Goal: Task Accomplishment & Management: Manage account settings

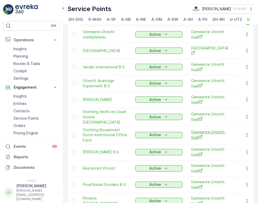
scroll to position [497, 0]
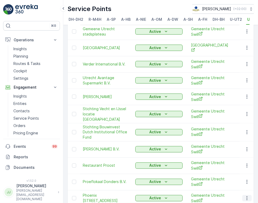
click at [247, 197] on icon "button" at bounding box center [247, 199] width 1 height 4
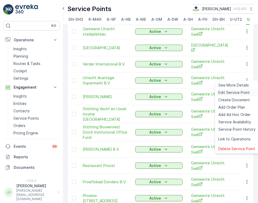
click at [238, 92] on span "Edit Service Point" at bounding box center [235, 92] width 32 height 5
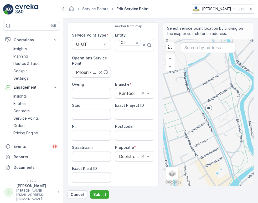
scroll to position [58, 0]
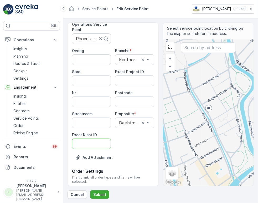
click at [84, 146] on ID "Exact Klant ID" at bounding box center [91, 144] width 39 height 11
paste ID "1422"
type ID "1422"
click at [126, 83] on ID "Exact Project ID" at bounding box center [134, 81] width 39 height 11
paste ID "OC-0058-2025"
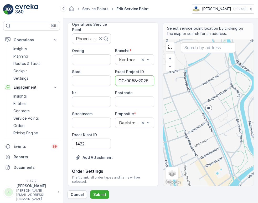
scroll to position [0, 1]
type ID "OC-0058-2025"
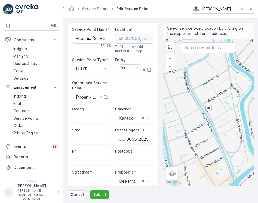
scroll to position [0, 0]
click at [94, 42] on Name "Phoenix [STREET_ADDRESS]" at bounding box center [91, 38] width 39 height 11
click at [84, 41] on Name "Phoenix [STREET_ADDRESS]" at bounding box center [91, 38] width 39 height 11
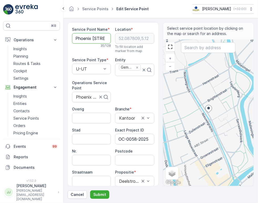
click at [84, 41] on Name "Phoenix [STREET_ADDRESS]" at bounding box center [91, 38] width 39 height 11
click at [130, 154] on div "Postcode" at bounding box center [134, 157] width 39 height 17
click at [128, 158] on input "Postcode" at bounding box center [134, 160] width 39 height 11
paste input "3512 LT"
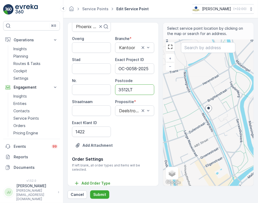
scroll to position [71, 0]
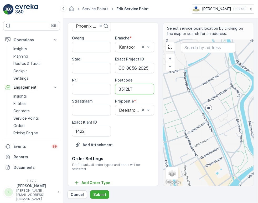
type input "3512LT"
click at [103, 190] on div "Service Point Name * Phoenix Opleidingen [STREET_ADDRESS] Location * [GEOGRAPHI…" at bounding box center [161, 110] width 187 height 177
click at [102, 192] on button "Submit" at bounding box center [99, 195] width 19 height 8
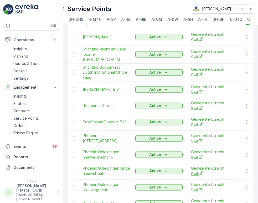
scroll to position [585, 0]
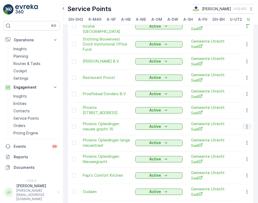
click at [247, 125] on icon "button" at bounding box center [247, 127] width 1 height 4
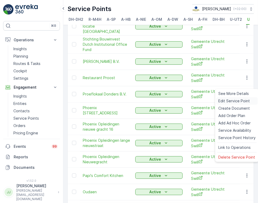
click at [239, 101] on span "Edit Service Point" at bounding box center [235, 100] width 32 height 5
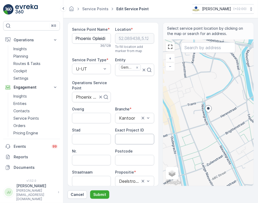
scroll to position [29, 0]
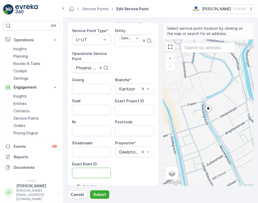
click at [91, 176] on ID "Exact Klant ID" at bounding box center [91, 173] width 39 height 11
paste ID "1422"
type ID "1422"
click at [128, 108] on ID "Exact Project ID" at bounding box center [134, 110] width 39 height 11
paste ID "OC-0058-2025"
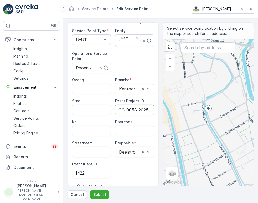
scroll to position [0, 1]
type ID "OC-0058-2025"
click at [127, 126] on input "Postcode" at bounding box center [134, 131] width 39 height 11
paste input "3512 LR"
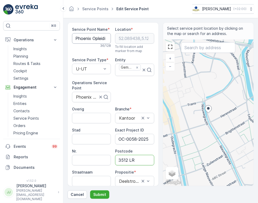
click at [100, 38] on Name "Phoenix Opleidingen nieuwe gracht 16" at bounding box center [91, 38] width 39 height 11
click at [136, 94] on div "Service Point Name * Phoenix Opleidingen nieuwe gracht 16 36 / 128 Location * […" at bounding box center [113, 127] width 82 height 200
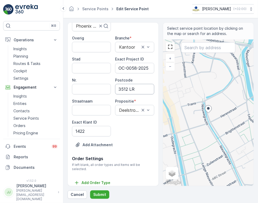
click at [129, 87] on input "3512 LR" at bounding box center [134, 89] width 39 height 11
type input "3512LR"
click at [99, 192] on p "Submit" at bounding box center [99, 194] width 13 height 5
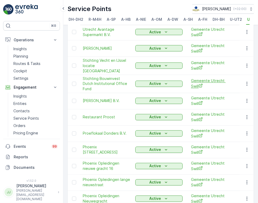
scroll to position [555, 0]
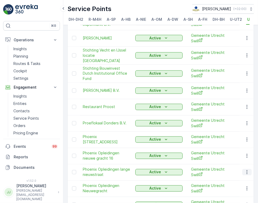
click at [247, 169] on button "button" at bounding box center [247, 172] width 9 height 6
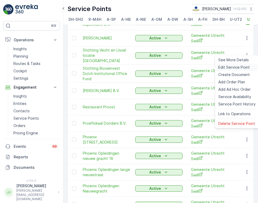
click at [238, 68] on span "Edit Service Point" at bounding box center [235, 67] width 32 height 5
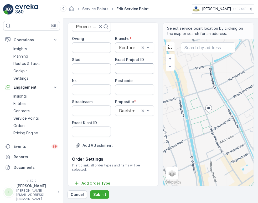
scroll to position [71, 0]
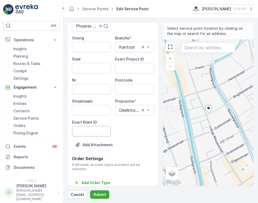
click at [95, 134] on ID "Exact Klant ID" at bounding box center [91, 131] width 39 height 11
paste ID "1422"
type ID "1422"
click at [133, 68] on ID "Exact Project ID" at bounding box center [134, 68] width 39 height 11
paste ID "OC-0058-2025"
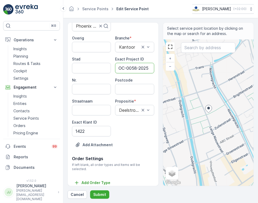
scroll to position [0, 1]
type ID "OC-0058-2025"
click at [132, 88] on input "Postcode" at bounding box center [134, 89] width 39 height 11
paste input "3512 PH"
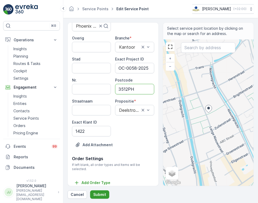
type input "3512PH"
click at [96, 195] on p "Submit" at bounding box center [99, 194] width 13 height 5
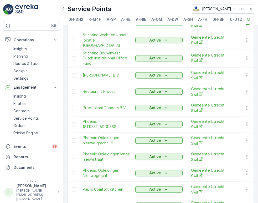
scroll to position [576, 0]
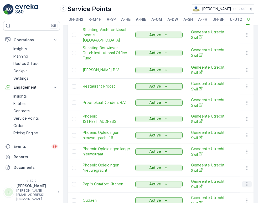
click at [246, 182] on icon "button" at bounding box center [247, 184] width 5 height 5
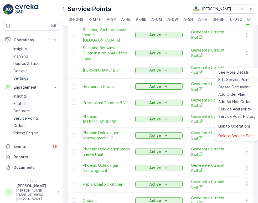
click at [232, 81] on span "Edit Service Point" at bounding box center [235, 79] width 32 height 5
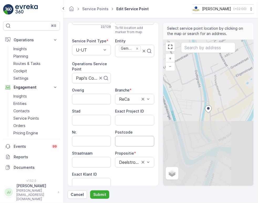
scroll to position [29, 0]
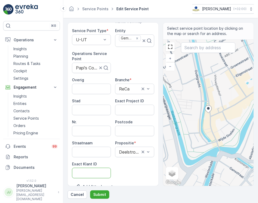
click at [94, 170] on ID "Exact Klant ID" at bounding box center [91, 173] width 39 height 11
paste ID "1422"
type ID "1422"
click at [139, 111] on ID "Exact Project ID" at bounding box center [134, 110] width 39 height 11
paste ID "OC-0058-2025"
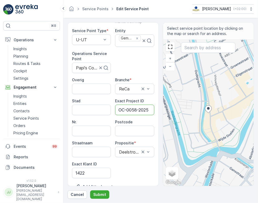
scroll to position [0, 1]
type ID "OC-0058-2025"
click at [127, 128] on input "Postcode" at bounding box center [134, 131] width 39 height 11
paste input "3511 ZG"
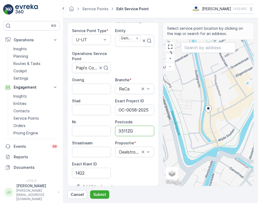
type input "3511ZG"
click at [102, 196] on p "Submit" at bounding box center [99, 194] width 13 height 5
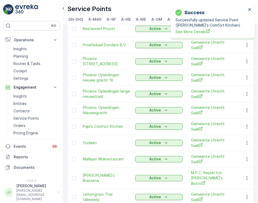
scroll to position [634, 0]
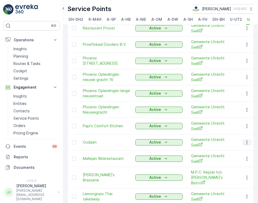
click at [247, 141] on icon "button" at bounding box center [247, 143] width 1 height 4
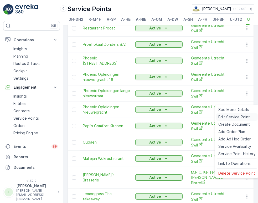
click at [230, 114] on div "Edit Service Point" at bounding box center [238, 116] width 42 height 7
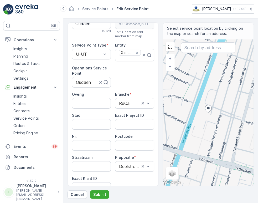
scroll to position [29, 0]
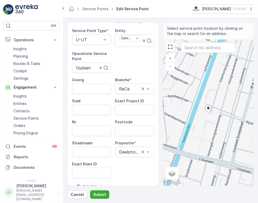
click at [94, 169] on ID "Exact Klant ID" at bounding box center [91, 173] width 39 height 11
paste ID "1422"
type ID "1422"
click at [126, 109] on ID "Exact Project ID" at bounding box center [134, 110] width 39 height 11
paste ID "OC-0058-2025"
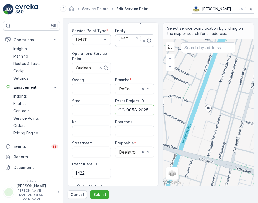
scroll to position [0, 1]
type ID "OC-0058-2025"
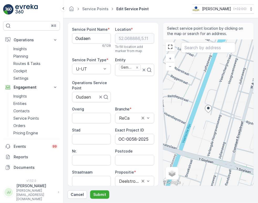
scroll to position [0, 0]
click at [88, 41] on Name "Oudaen" at bounding box center [91, 38] width 39 height 11
click at [87, 41] on Name "Oudaen" at bounding box center [91, 38] width 39 height 11
click at [130, 156] on input "Postcode" at bounding box center [134, 160] width 39 height 11
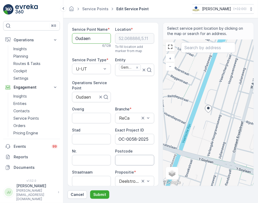
paste input "3511 AE"
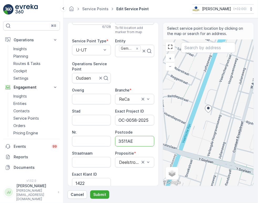
scroll to position [58, 0]
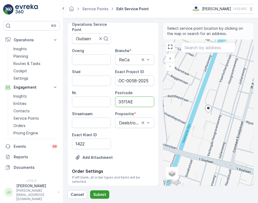
type input "3511AE"
click at [104, 193] on p "Submit" at bounding box center [99, 194] width 13 height 5
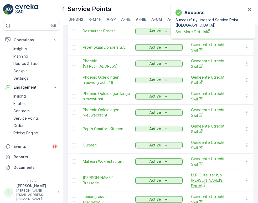
scroll to position [643, 0]
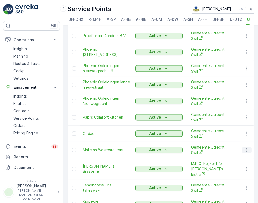
click at [249, 147] on button "button" at bounding box center [247, 150] width 9 height 6
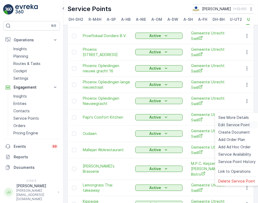
click at [239, 124] on span "Edit Service Point" at bounding box center [235, 124] width 32 height 5
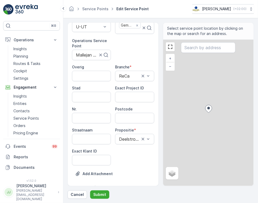
scroll to position [71, 0]
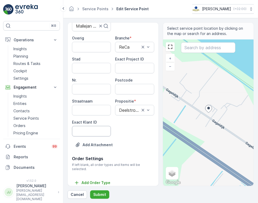
click at [92, 131] on ID "Exact Klant ID" at bounding box center [91, 131] width 39 height 11
paste ID "1422"
type ID "1422"
click at [131, 71] on ID "Exact Project ID" at bounding box center [134, 68] width 39 height 11
paste ID "OC-0058-2025"
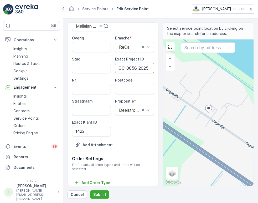
scroll to position [0, 1]
type ID "OC-0058-2025"
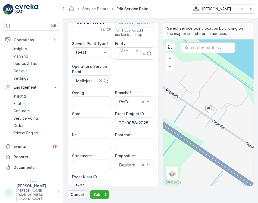
scroll to position [0, 0]
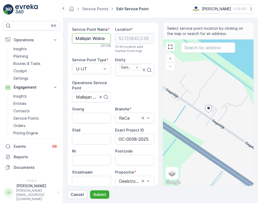
click at [91, 39] on Name "Mallejan Wokrestaurant" at bounding box center [91, 38] width 39 height 11
click at [133, 159] on input "Postcode" at bounding box center [134, 160] width 39 height 11
paste input "3602 AJ"
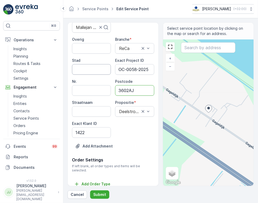
scroll to position [71, 0]
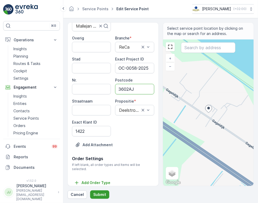
type input "3602AJ"
click at [96, 193] on p "Submit" at bounding box center [99, 194] width 13 height 5
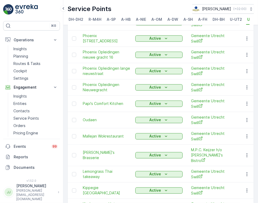
scroll to position [663, 0]
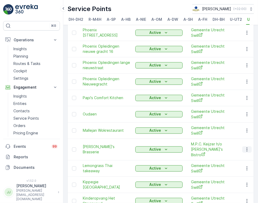
click at [245, 147] on icon "button" at bounding box center [247, 149] width 5 height 5
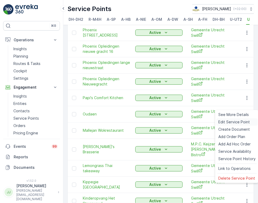
click at [234, 119] on span "Edit Service Point" at bounding box center [235, 121] width 32 height 5
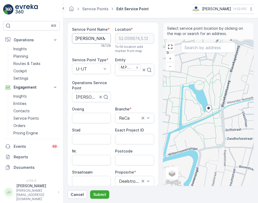
click at [96, 40] on Name "[PERSON_NAME]'s Brasserie" at bounding box center [91, 38] width 39 height 11
click at [96, 41] on Name "[PERSON_NAME]'s Brasserie" at bounding box center [91, 38] width 39 height 11
click at [88, 38] on Name "[PERSON_NAME]'s Brasserie" at bounding box center [91, 38] width 39 height 11
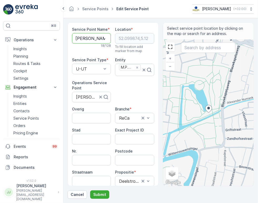
click at [88, 38] on Name "[PERSON_NAME]'s Brasserie" at bounding box center [91, 38] width 39 height 11
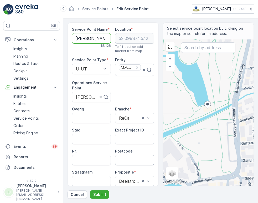
click at [127, 158] on input "Postcode" at bounding box center [134, 160] width 39 height 11
paste input "3572 KC"
type input "3572KC"
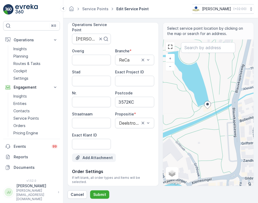
scroll to position [58, 0]
click at [106, 194] on button "Submit" at bounding box center [99, 195] width 19 height 8
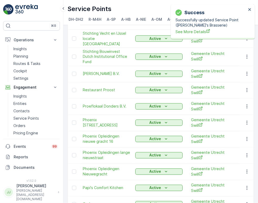
scroll to position [663, 0]
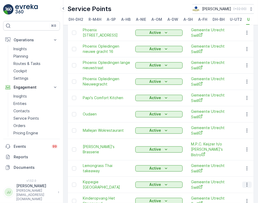
click at [247, 183] on icon "button" at bounding box center [247, 185] width 1 height 4
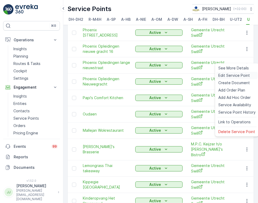
click at [232, 74] on span "Edit Service Point" at bounding box center [235, 75] width 32 height 5
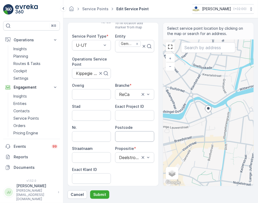
scroll to position [58, 0]
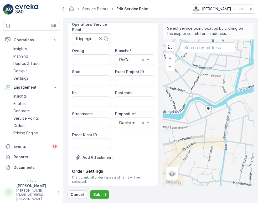
click at [93, 138] on div "Exact Klant ID" at bounding box center [91, 140] width 39 height 17
click at [93, 143] on ID "Exact Klant ID" at bounding box center [91, 144] width 39 height 11
paste ID "1422"
type ID "1422"
click at [127, 80] on ID "Exact Project ID" at bounding box center [134, 81] width 39 height 11
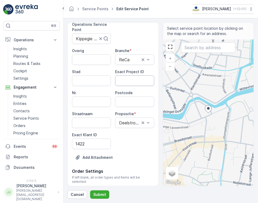
paste ID "OC-0058-2025"
type ID "OC-0058-2025"
click at [136, 102] on input "Postcode" at bounding box center [134, 102] width 39 height 11
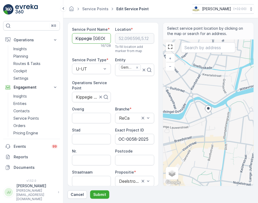
click at [81, 39] on Name "Kippegie [GEOGRAPHIC_DATA]" at bounding box center [91, 38] width 39 height 11
click at [132, 158] on input "Postcode" at bounding box center [134, 160] width 39 height 11
paste input "3512 VS"
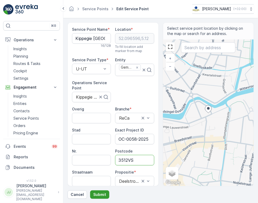
type input "3512VS"
click at [98, 192] on button "Submit" at bounding box center [99, 195] width 19 height 8
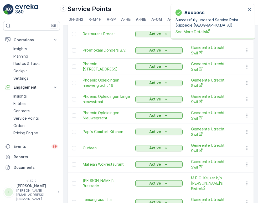
scroll to position [663, 0]
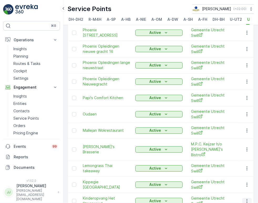
click at [245, 198] on icon "button" at bounding box center [247, 200] width 5 height 5
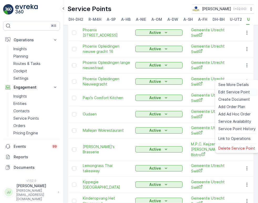
click at [230, 91] on span "Edit Service Point" at bounding box center [235, 91] width 32 height 5
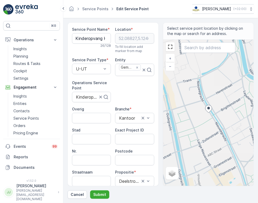
scroll to position [58, 0]
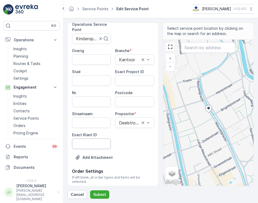
click at [94, 142] on ID "Exact Klant ID" at bounding box center [91, 144] width 39 height 11
paste ID "1422"
type ID "1422"
click at [125, 81] on ID "Exact Project ID" at bounding box center [134, 81] width 39 height 11
click at [131, 77] on ID "Exact Project ID" at bounding box center [134, 81] width 39 height 11
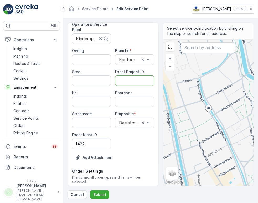
paste ID "OC-0058-2025"
type ID "OC-0058-2025"
click at [130, 105] on input "Postcode" at bounding box center [134, 102] width 39 height 11
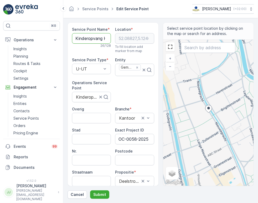
click at [94, 39] on Name "Kinderopvang Het Stoerwoud" at bounding box center [91, 38] width 39 height 11
click at [131, 155] on input "Postcode" at bounding box center [134, 160] width 39 height 11
paste input "3512 LE"
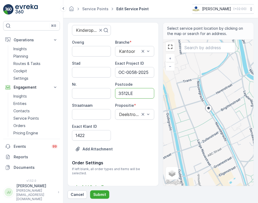
scroll to position [71, 0]
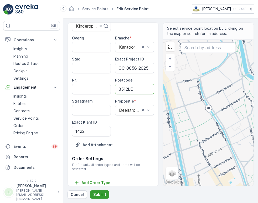
type input "3512LE"
click at [96, 191] on button "Submit" at bounding box center [99, 195] width 19 height 8
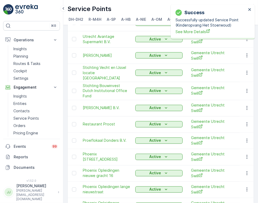
scroll to position [663, 0]
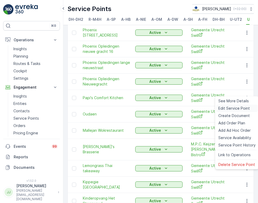
click at [234, 107] on span "Edit Service Point" at bounding box center [235, 108] width 32 height 5
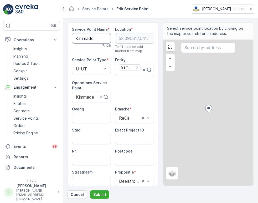
click at [88, 39] on Name "Kimmade" at bounding box center [91, 38] width 39 height 11
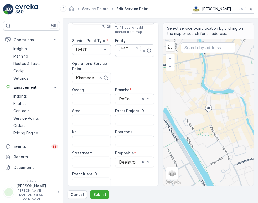
scroll to position [29, 0]
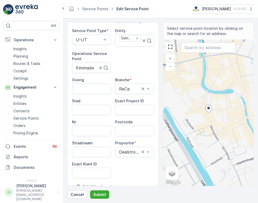
click at [94, 166] on span "Exact Klant ID" at bounding box center [84, 164] width 25 height 5
click at [91, 170] on ID "Exact Klant ID" at bounding box center [91, 173] width 39 height 11
paste ID "1422"
type ID "1422"
click at [131, 111] on ID "Exact Project ID" at bounding box center [134, 110] width 39 height 11
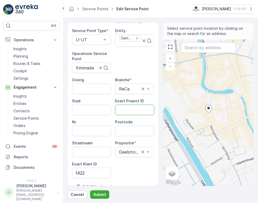
paste ID "OC-0058-2025"
type ID "OC-0058-2025"
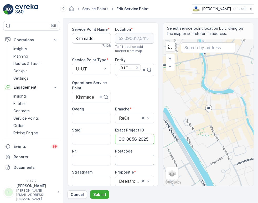
click at [131, 161] on input "Postcode" at bounding box center [134, 160] width 39 height 11
paste input "3511 LP"
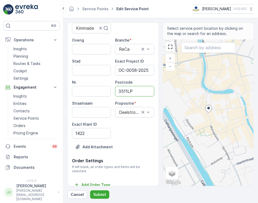
scroll to position [71, 0]
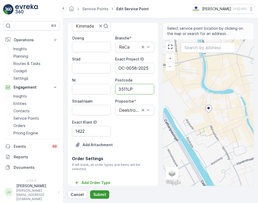
type input "3511LP"
click at [99, 193] on p "Submit" at bounding box center [99, 194] width 13 height 5
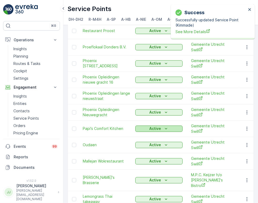
scroll to position [663, 0]
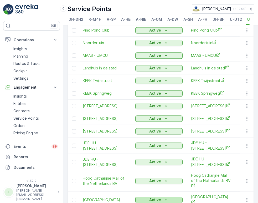
scroll to position [646, 0]
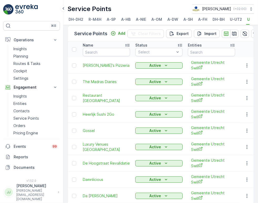
scroll to position [0, 0]
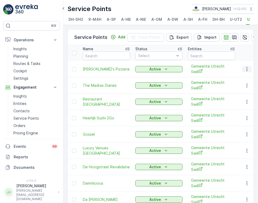
click at [246, 69] on icon "button" at bounding box center [247, 69] width 5 height 5
click at [245, 71] on icon "button" at bounding box center [247, 69] width 5 height 5
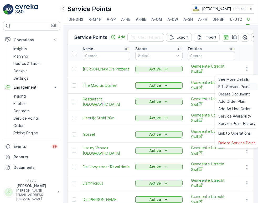
click at [234, 88] on span "Edit Service Point" at bounding box center [235, 86] width 32 height 5
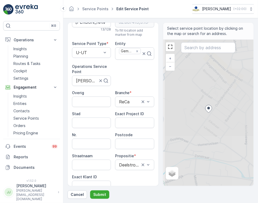
scroll to position [58, 0]
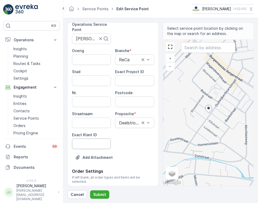
click at [96, 144] on ID "Exact Klant ID" at bounding box center [91, 144] width 39 height 11
paste ID "1422"
type ID "1422"
click at [145, 78] on ID "Exact Project ID" at bounding box center [134, 81] width 39 height 11
paste ID "OC-0058-2025"
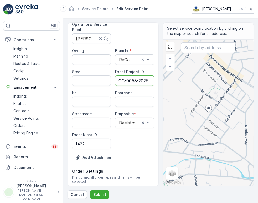
scroll to position [0, 1]
type ID "OC-0058-2025"
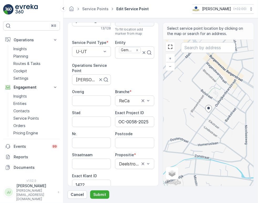
scroll to position [0, 0]
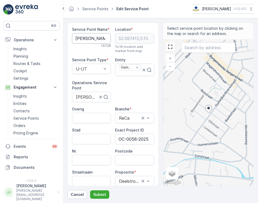
click at [91, 41] on Name "[PERSON_NAME]'s Pizzeria" at bounding box center [91, 38] width 39 height 11
click at [131, 161] on input "Postcode" at bounding box center [134, 160] width 39 height 11
paste input "3581 LH"
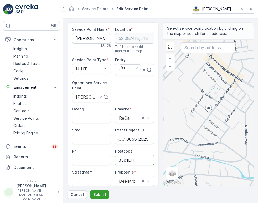
type input "3581LH"
click at [97, 193] on p "Submit" at bounding box center [99, 194] width 13 height 5
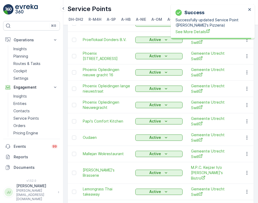
scroll to position [663, 0]
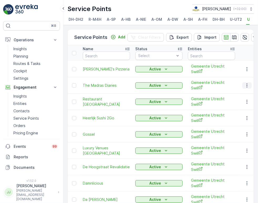
click at [245, 88] on icon "button" at bounding box center [247, 85] width 5 height 5
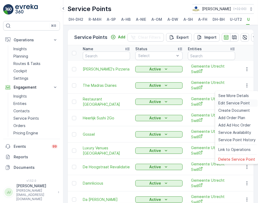
click at [237, 101] on span "Edit Service Point" at bounding box center [235, 103] width 32 height 5
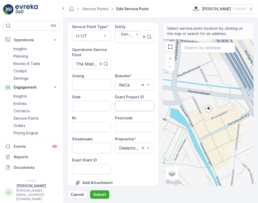
scroll to position [58, 0]
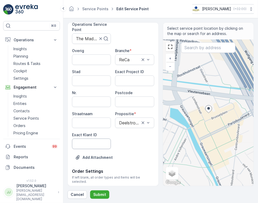
click at [98, 141] on ID "Exact Klant ID" at bounding box center [91, 144] width 39 height 11
paste ID "1422"
type ID "1422"
drag, startPoint x: 126, startPoint y: 86, endPoint x: 126, endPoint y: 82, distance: 3.4
click at [126, 86] on ID "Exact Project ID" at bounding box center [134, 81] width 39 height 11
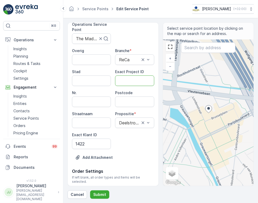
paste ID "OC-0058-2025"
type ID "OC-0058-2025"
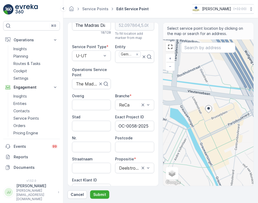
scroll to position [0, 0]
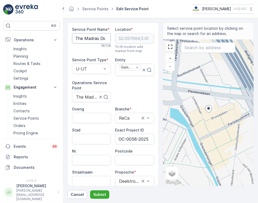
click at [93, 37] on Name "The Madras Diaries" at bounding box center [91, 38] width 39 height 11
click at [127, 163] on input "Postcode" at bounding box center [134, 160] width 39 height 11
paste input "1017 NG"
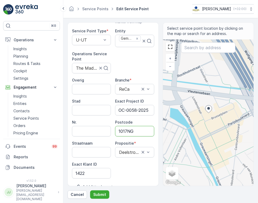
scroll to position [29, 0]
type input "1017NG"
click at [99, 193] on p "Submit" at bounding box center [99, 194] width 13 height 5
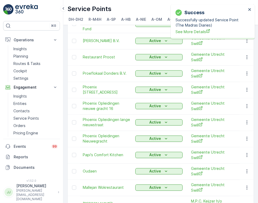
scroll to position [663, 0]
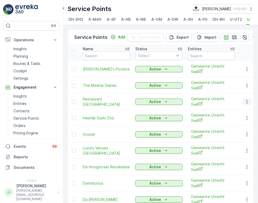
click at [245, 102] on icon "button" at bounding box center [247, 101] width 5 height 5
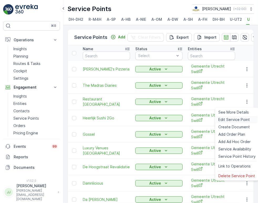
click at [234, 118] on span "Edit Service Point" at bounding box center [235, 119] width 32 height 5
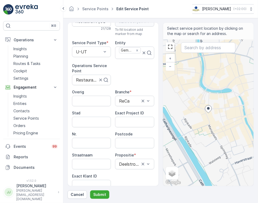
scroll to position [58, 0]
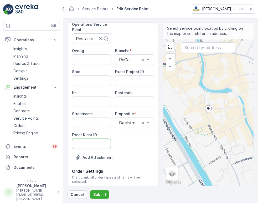
click at [92, 140] on ID "Exact Klant ID" at bounding box center [91, 144] width 39 height 11
paste ID "1422"
type ID "1422"
click at [128, 82] on ID "Exact Project ID" at bounding box center [134, 81] width 39 height 11
paste ID "OC-0058-2025"
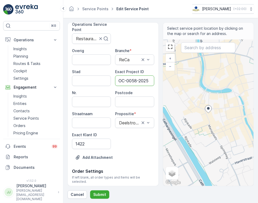
scroll to position [0, 1]
type ID "OC-0058-2025"
click at [131, 100] on input "Postcode" at bounding box center [134, 102] width 39 height 11
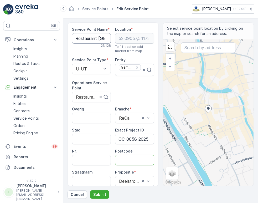
click at [97, 39] on Name "Restaurant [GEOGRAPHIC_DATA]" at bounding box center [91, 38] width 39 height 11
click at [129, 159] on input "Postcode" at bounding box center [134, 160] width 39 height 11
paste input "3511 LP"
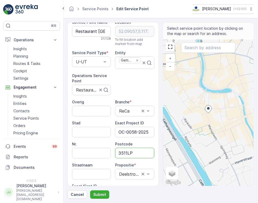
scroll to position [29, 0]
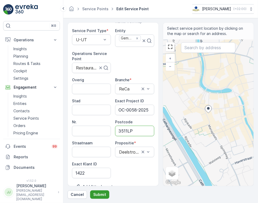
type input "3511LP"
click at [99, 192] on p "Submit" at bounding box center [99, 194] width 13 height 5
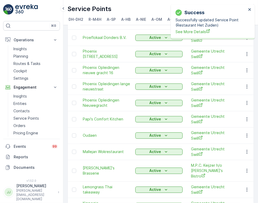
scroll to position [663, 0]
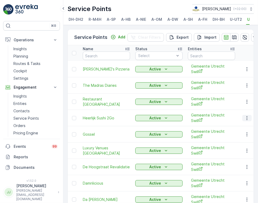
click at [245, 121] on icon "button" at bounding box center [247, 118] width 5 height 5
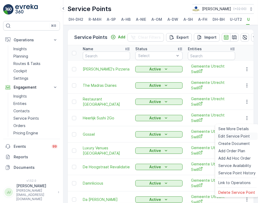
click at [237, 134] on span "Edit Service Point" at bounding box center [235, 136] width 32 height 5
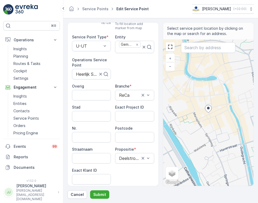
scroll to position [58, 0]
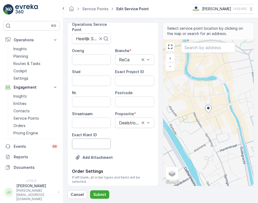
click at [99, 143] on ID "Exact Klant ID" at bounding box center [91, 144] width 39 height 11
paste ID "1422"
type ID "1422"
click at [144, 79] on ID "Exact Project ID" at bounding box center [134, 81] width 39 height 11
paste ID "OC-0058-2025"
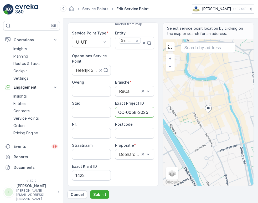
scroll to position [0, 0]
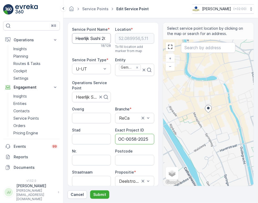
type ID "OC-0058-2025"
click at [92, 41] on Name "Heerlijk Sushi 2Go" at bounding box center [91, 38] width 39 height 11
click at [91, 41] on Name "Heerlijk Sushi 2Go" at bounding box center [91, 38] width 39 height 11
click at [133, 157] on input "Postcode" at bounding box center [134, 160] width 39 height 11
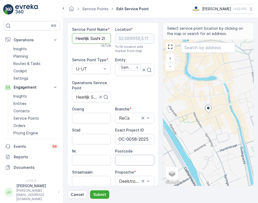
paste input "3511 LS"
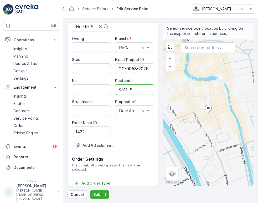
scroll to position [71, 0]
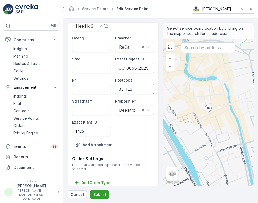
type input "3511LS"
click at [101, 193] on p "Submit" at bounding box center [99, 194] width 13 height 5
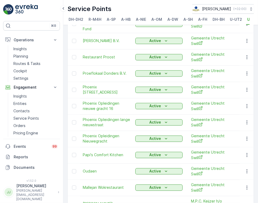
scroll to position [663, 0]
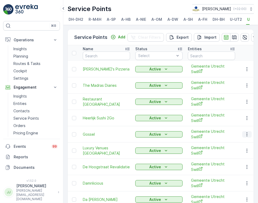
click at [247, 136] on icon "button" at bounding box center [247, 134] width 5 height 5
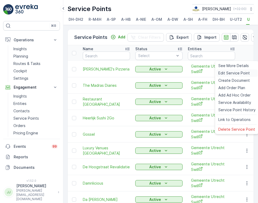
click at [233, 72] on span "Edit Service Point" at bounding box center [235, 73] width 32 height 5
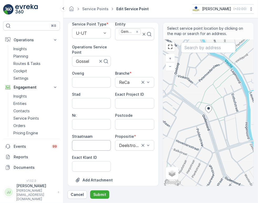
scroll to position [71, 0]
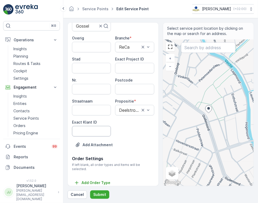
click at [97, 130] on ID "Exact Klant ID" at bounding box center [91, 131] width 39 height 11
paste ID "1422"
type ID "1422"
click at [126, 68] on ID "Exact Project ID" at bounding box center [134, 68] width 39 height 11
paste ID "OC-0058-2025"
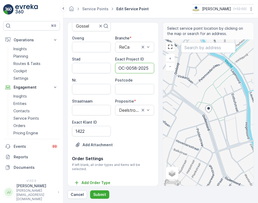
scroll to position [0, 1]
type ID "OC-0058-2025"
click at [126, 88] on input "Postcode" at bounding box center [134, 89] width 39 height 11
paste input "3513 EP"
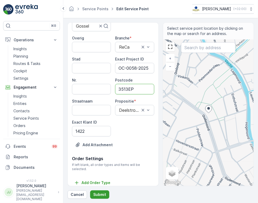
type input "3513EP"
click at [99, 193] on p "Submit" at bounding box center [99, 194] width 13 height 5
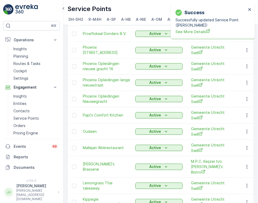
scroll to position [663, 0]
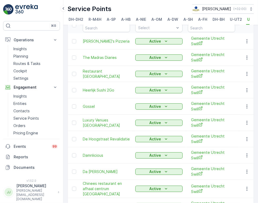
scroll to position [58, 0]
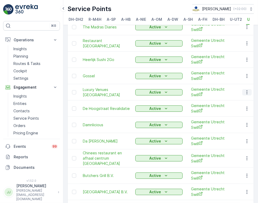
click at [245, 93] on icon "button" at bounding box center [247, 92] width 5 height 5
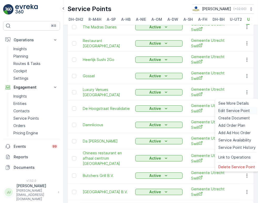
click at [239, 111] on span "Edit Service Point" at bounding box center [235, 110] width 32 height 5
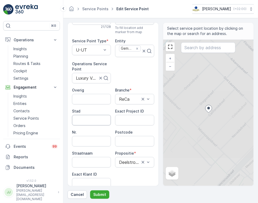
scroll to position [58, 0]
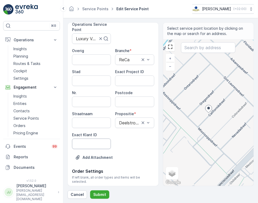
click at [89, 141] on ID "Exact Klant ID" at bounding box center [91, 144] width 39 height 11
paste ID "1422"
type ID "1422"
click at [129, 79] on ID "Exact Project ID" at bounding box center [134, 81] width 39 height 11
paste ID "OC-0058-2025"
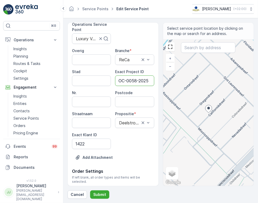
scroll to position [0, 1]
type ID "OC-0058-2025"
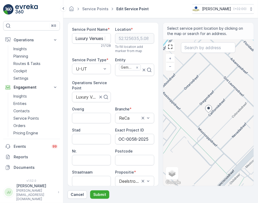
click at [87, 37] on Name "Luxury Venues [GEOGRAPHIC_DATA]" at bounding box center [91, 38] width 39 height 11
click at [132, 154] on div "Postcode" at bounding box center [134, 157] width 39 height 17
click at [127, 162] on input "Postcode" at bounding box center [134, 160] width 39 height 11
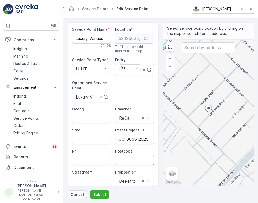
paste input "3565 BL"
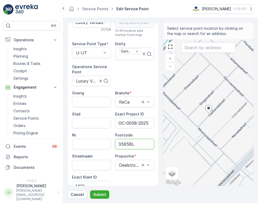
scroll to position [58, 0]
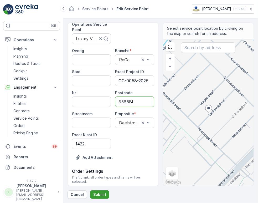
type input "3565BL"
click at [102, 197] on button "Submit" at bounding box center [99, 195] width 19 height 8
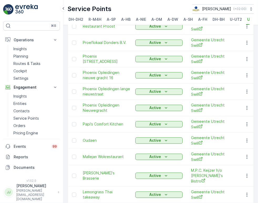
scroll to position [663, 0]
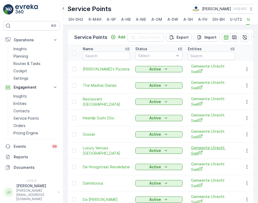
scroll to position [29, 0]
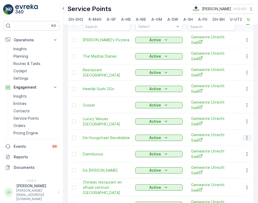
click at [245, 140] on icon "button" at bounding box center [247, 137] width 5 height 5
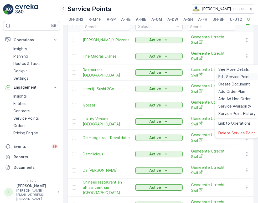
click at [226, 77] on span "Edit Service Point" at bounding box center [235, 76] width 32 height 5
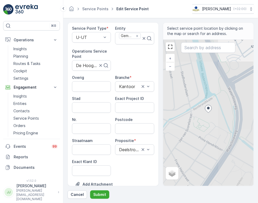
scroll to position [71, 0]
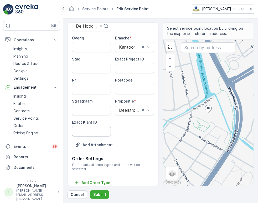
click at [92, 130] on ID "Exact Klant ID" at bounding box center [91, 131] width 39 height 11
paste ID "1422"
type ID "1422"
click at [131, 67] on ID "Exact Project ID" at bounding box center [134, 68] width 39 height 11
paste ID "OC-0058-2025"
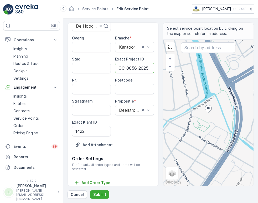
scroll to position [0, 1]
type ID "OC-0058-2025"
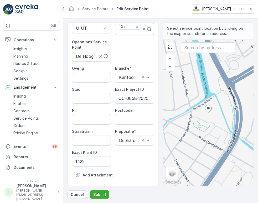
scroll to position [0, 0]
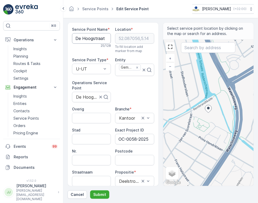
click at [91, 40] on Name "De Hoogstraat Revalidatie" at bounding box center [91, 38] width 39 height 11
click at [126, 159] on input "Postcode" at bounding box center [134, 160] width 39 height 11
paste input "3583 TM"
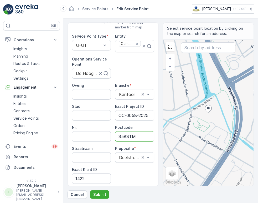
scroll to position [58, 0]
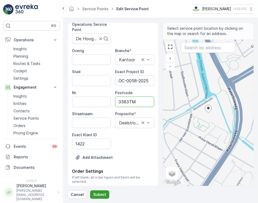
type input "3583TM"
click at [99, 193] on p "Submit" at bounding box center [99, 194] width 13 height 5
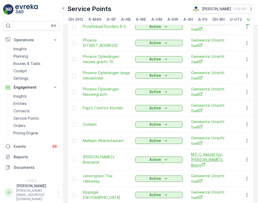
scroll to position [663, 0]
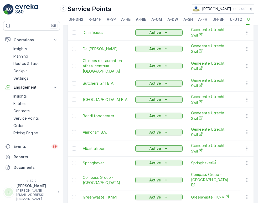
scroll to position [107, 0]
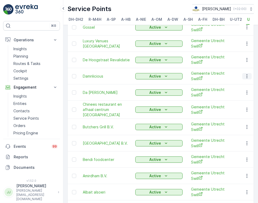
click at [248, 79] on icon "button" at bounding box center [247, 76] width 5 height 5
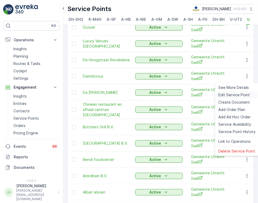
click at [232, 96] on span "Edit Service Point" at bounding box center [235, 94] width 32 height 5
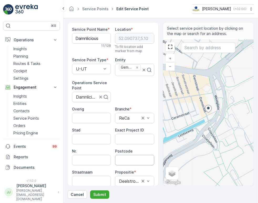
click at [130, 163] on input "Postcode" at bounding box center [134, 160] width 39 height 11
paste input "3531 BN"
type input "3531BN"
click at [100, 192] on button "Submit" at bounding box center [99, 195] width 19 height 8
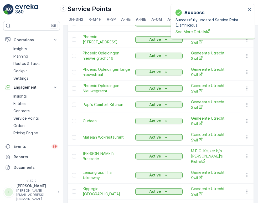
scroll to position [663, 0]
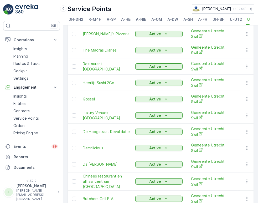
scroll to position [88, 0]
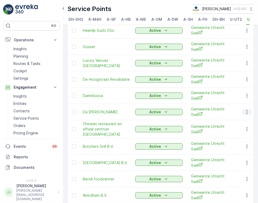
click at [245, 114] on icon "button" at bounding box center [247, 111] width 5 height 5
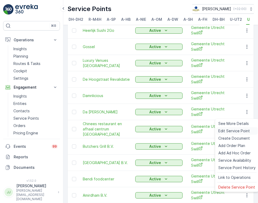
click at [237, 129] on span "Edit Service Point" at bounding box center [235, 130] width 32 height 5
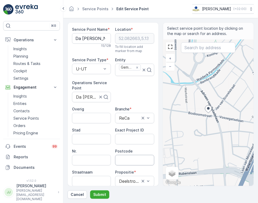
click at [123, 158] on input "Postcode" at bounding box center [134, 160] width 39 height 11
paste input "3582 KH"
type input "3582KH"
click at [104, 197] on p "Submit" at bounding box center [99, 194] width 13 height 5
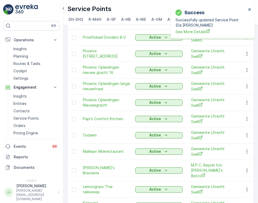
scroll to position [663, 0]
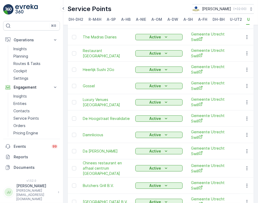
scroll to position [91, 0]
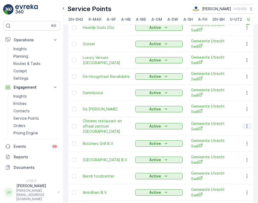
click at [247, 129] on icon "button" at bounding box center [247, 126] width 5 height 5
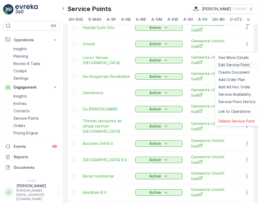
click at [237, 64] on span "Edit Service Point" at bounding box center [235, 64] width 32 height 5
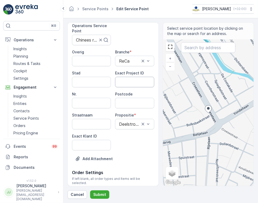
scroll to position [58, 0]
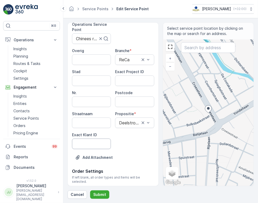
click at [88, 140] on ID "Exact Klant ID" at bounding box center [91, 144] width 39 height 11
paste ID "1422"
type ID "1422"
click at [121, 84] on ID "Exact Project ID" at bounding box center [134, 81] width 39 height 11
paste ID "OC-0058-2025"
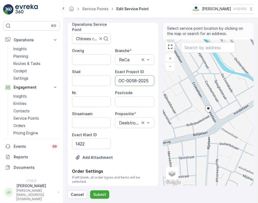
scroll to position [0, 1]
type ID "OC-0058-2025"
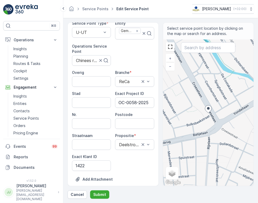
scroll to position [0, 0]
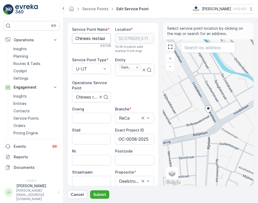
click at [86, 38] on Name "Chinees restaurant en afhaal centrum [GEOGRAPHIC_DATA]" at bounding box center [91, 38] width 39 height 11
click at [123, 159] on input "Postcode" at bounding box center [134, 160] width 39 height 11
paste input "3521 BX"
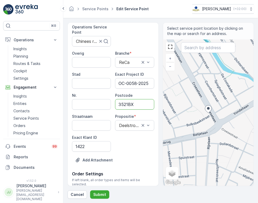
scroll to position [58, 0]
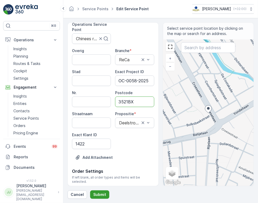
type input "3521BX"
click at [98, 192] on button "Submit" at bounding box center [99, 195] width 19 height 8
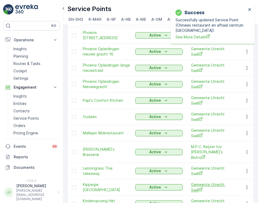
scroll to position [663, 0]
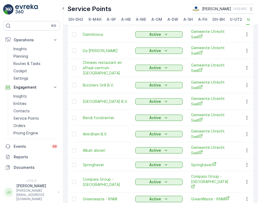
scroll to position [78, 0]
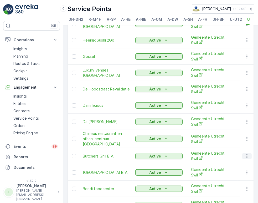
click at [245, 159] on icon "button" at bounding box center [247, 156] width 5 height 5
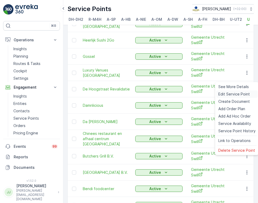
click at [234, 96] on span "Edit Service Point" at bounding box center [235, 94] width 32 height 5
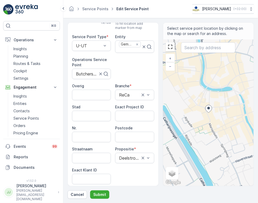
scroll to position [58, 0]
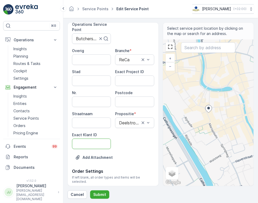
click at [97, 143] on ID "Exact Klant ID" at bounding box center [91, 144] width 39 height 11
paste ID "1422"
type ID "1422"
click at [123, 81] on ID "Exact Project ID" at bounding box center [134, 81] width 39 height 11
paste ID "OC-0058-2025"
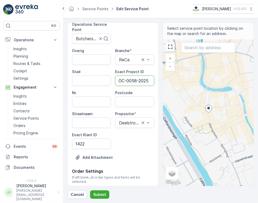
scroll to position [0, 1]
type ID "OC-0058-2025"
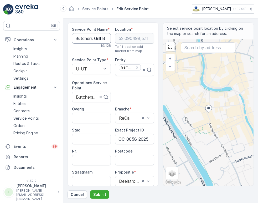
click at [88, 42] on Name "Butchers Grill B.V." at bounding box center [91, 38] width 39 height 11
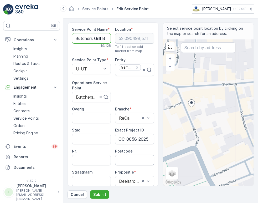
click at [124, 166] on div "Overig Branche * ReCa Stad Exact Project ID OC-0058-2025 Nr. Postcode Straatnaa…" at bounding box center [113, 157] width 82 height 101
click at [125, 156] on input "Postcode" at bounding box center [134, 160] width 39 height 11
paste input "3511 LP"
type input "3511LP"
click at [97, 196] on p "Submit" at bounding box center [99, 194] width 13 height 5
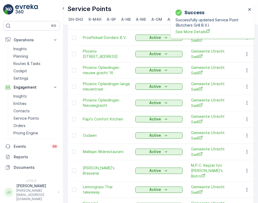
scroll to position [663, 0]
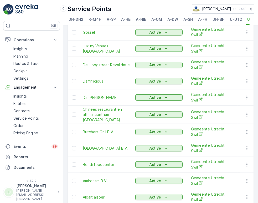
scroll to position [91, 0]
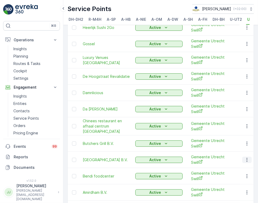
click at [246, 163] on icon "button" at bounding box center [247, 159] width 5 height 5
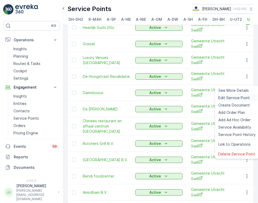
click at [241, 97] on span "Edit Service Point" at bounding box center [235, 97] width 32 height 5
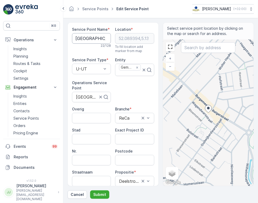
click at [91, 38] on Name "[GEOGRAPHIC_DATA] B.V." at bounding box center [91, 38] width 39 height 11
click at [91, 39] on Name "[GEOGRAPHIC_DATA] B.V." at bounding box center [91, 38] width 39 height 11
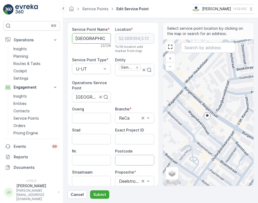
click at [125, 158] on input "Postcode" at bounding box center [134, 160] width 39 height 11
paste input "3581 KL"
type input "3581KL"
click at [98, 40] on Name "[GEOGRAPHIC_DATA] B.V." at bounding box center [91, 38] width 39 height 11
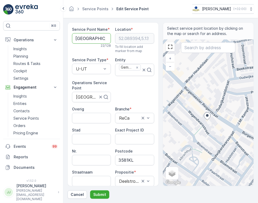
click at [98, 40] on Name "[GEOGRAPHIC_DATA] B.V." at bounding box center [91, 38] width 39 height 11
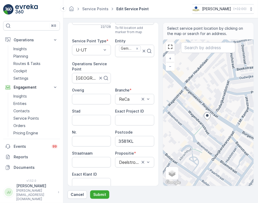
scroll to position [29, 0]
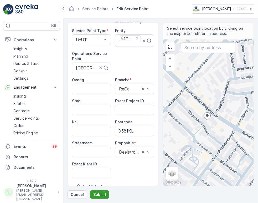
click at [101, 191] on button "Submit" at bounding box center [99, 195] width 19 height 8
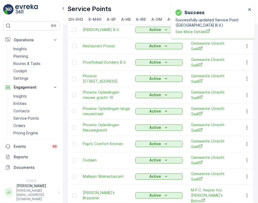
scroll to position [663, 0]
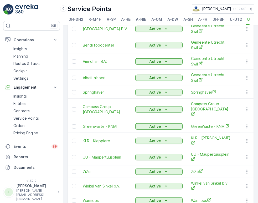
scroll to position [178, 0]
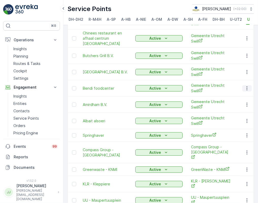
click at [245, 90] on icon "button" at bounding box center [247, 88] width 5 height 5
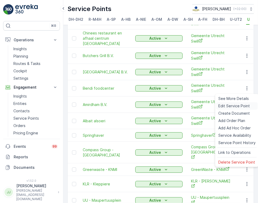
click at [231, 108] on span "Edit Service Point" at bounding box center [235, 105] width 32 height 5
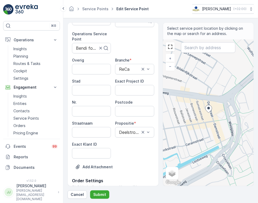
scroll to position [58, 0]
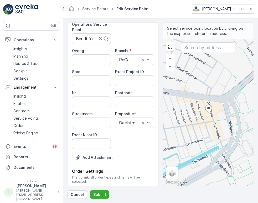
click at [93, 144] on ID "Exact Klant ID" at bounding box center [91, 144] width 39 height 11
paste ID "1422"
type ID "1422"
click at [127, 77] on ID "Exact Project ID" at bounding box center [134, 81] width 39 height 11
paste ID "OC-0058-2025"
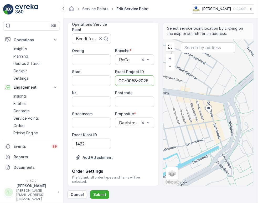
scroll to position [0, 1]
type ID "OC-0058-2025"
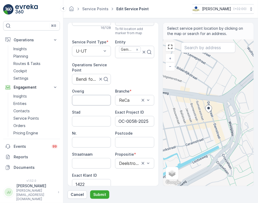
scroll to position [0, 0]
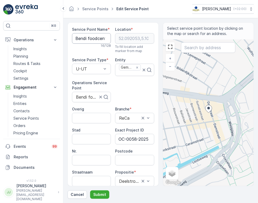
click at [89, 39] on Name "Bendi foodcenter" at bounding box center [91, 38] width 39 height 11
click at [129, 160] on input "Postcode" at bounding box center [134, 160] width 39 height 11
paste input "3531 BW"
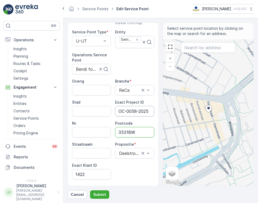
scroll to position [58, 0]
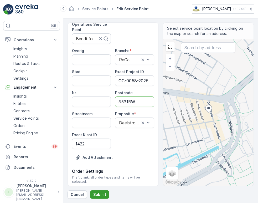
type input "3531BW"
click at [103, 193] on p "Submit" at bounding box center [99, 194] width 13 height 5
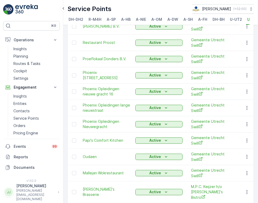
scroll to position [663, 0]
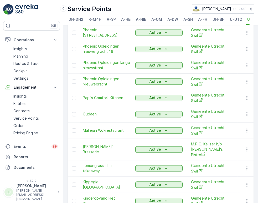
drag, startPoint x: 183, startPoint y: 191, endPoint x: 186, endPoint y: 187, distance: 5.1
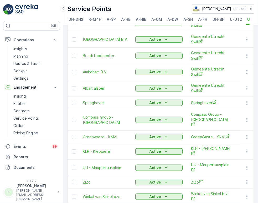
scroll to position [208, 0]
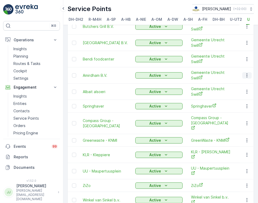
click at [247, 77] on icon "button" at bounding box center [247, 75] width 1 height 4
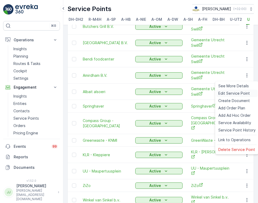
click at [240, 90] on div "Edit Service Point" at bounding box center [238, 93] width 42 height 7
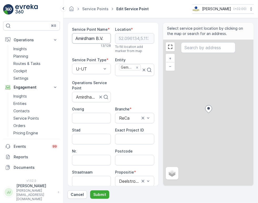
click at [87, 39] on Name "Amirdham B.V." at bounding box center [91, 38] width 39 height 11
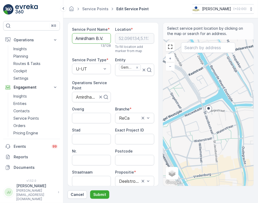
click at [91, 36] on Name "Amirdham B.V." at bounding box center [91, 38] width 39 height 11
click at [91, 37] on Name "Amirdham B.V." at bounding box center [91, 38] width 39 height 11
click at [126, 163] on input "Postcode" at bounding box center [134, 160] width 39 height 11
click at [126, 162] on input "Postcode" at bounding box center [134, 160] width 39 height 11
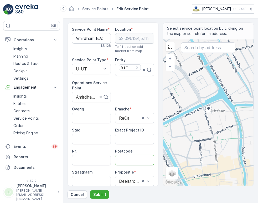
paste input "3511BP"
type input "3511BP"
click at [99, 194] on p "Submit" at bounding box center [99, 194] width 13 height 5
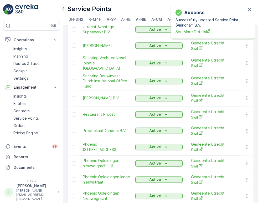
scroll to position [663, 0]
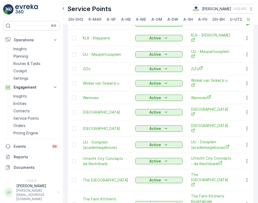
scroll to position [237, 0]
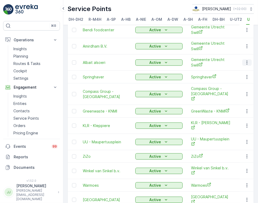
click at [248, 64] on icon "button" at bounding box center [247, 62] width 5 height 5
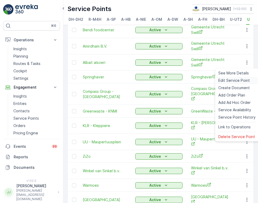
click at [240, 79] on span "Edit Service Point" at bounding box center [235, 80] width 32 height 5
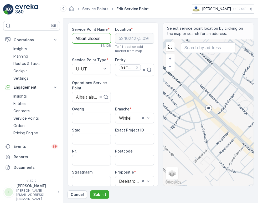
click at [104, 37] on Name "Albait alsoeri" at bounding box center [91, 38] width 39 height 11
click at [128, 156] on input "Postcode" at bounding box center [134, 160] width 39 height 11
paste input "3551 CV"
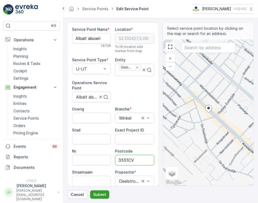
type input "3551CV"
click at [102, 191] on button "Submit" at bounding box center [99, 195] width 19 height 8
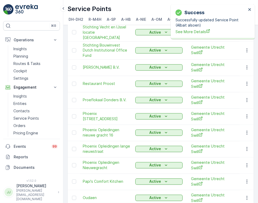
scroll to position [663, 0]
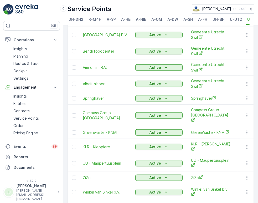
scroll to position [208, 0]
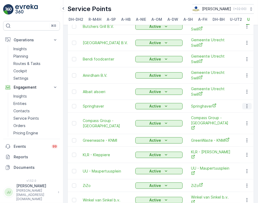
click at [246, 109] on icon "button" at bounding box center [247, 106] width 5 height 5
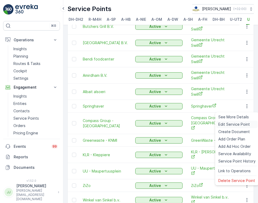
click at [234, 126] on span "Edit Service Point" at bounding box center [235, 124] width 32 height 5
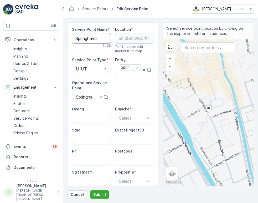
click at [91, 35] on Name "Springhaver" at bounding box center [91, 38] width 39 height 11
click at [128, 158] on input "Postcode" at bounding box center [134, 160] width 39 height 11
click at [119, 96] on div "Service Point Name * Springhaver 11 / 128 Location * [GEOGRAPHIC_DATA] To fill …" at bounding box center [113, 127] width 82 height 200
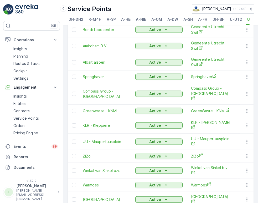
scroll to position [237, 0]
click at [247, 97] on icon "button" at bounding box center [247, 94] width 5 height 5
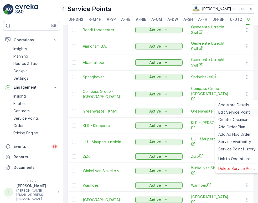
click at [242, 111] on span "Edit Service Point" at bounding box center [235, 112] width 32 height 5
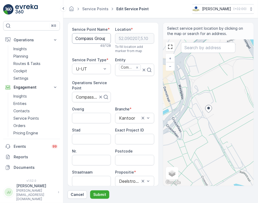
click at [97, 37] on Name "Compass Group - [GEOGRAPHIC_DATA]" at bounding box center [91, 38] width 39 height 11
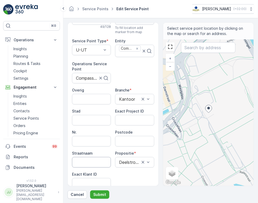
scroll to position [29, 0]
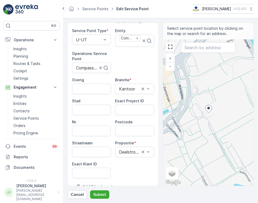
click at [93, 170] on ID "Exact Klant ID" at bounding box center [91, 173] width 39 height 11
paste ID "24"
type ID "24"
click at [126, 111] on ID "Exact Project ID" at bounding box center [134, 110] width 39 height 11
paste ID "DC-0026"
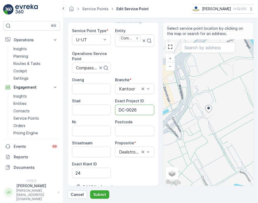
type ID "DC-0026"
click at [131, 127] on input "Postcode" at bounding box center [134, 131] width 39 height 11
paste input "3521 AZ"
type input "3521AZ"
click at [98, 194] on p "Submit" at bounding box center [99, 194] width 13 height 5
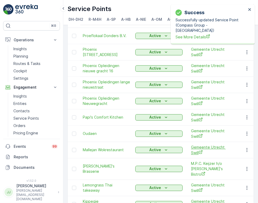
scroll to position [663, 0]
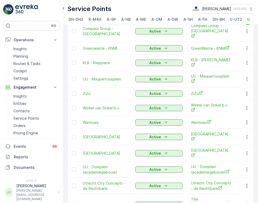
scroll to position [253, 0]
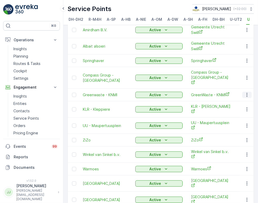
click at [247, 98] on icon "button" at bounding box center [247, 94] width 5 height 5
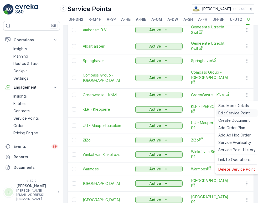
click at [235, 114] on span "Edit Service Point" at bounding box center [235, 113] width 32 height 5
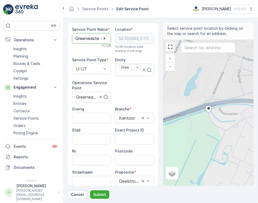
click at [95, 36] on Name "Greenwaste - KNMI" at bounding box center [91, 38] width 39 height 11
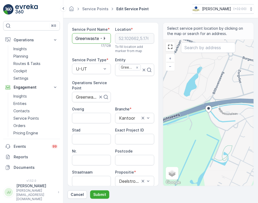
click at [95, 36] on Name "Greenwaste - KNMI" at bounding box center [91, 38] width 39 height 11
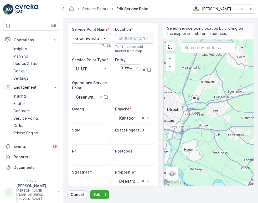
drag, startPoint x: 184, startPoint y: 103, endPoint x: 193, endPoint y: 102, distance: 8.7
click at [193, 102] on icon at bounding box center [194, 99] width 7 height 8
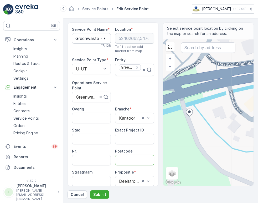
click at [130, 159] on input "Postcode" at bounding box center [134, 160] width 39 height 11
paste input "3731 GA"
type input "3731GA"
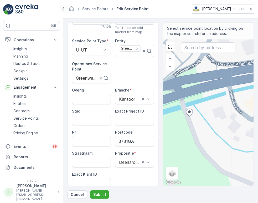
scroll to position [29, 0]
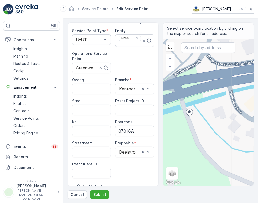
click at [86, 171] on ID "Exact Klant ID" at bounding box center [91, 173] width 39 height 11
paste ID "66"
type ID "66"
click at [138, 112] on ID "Exact Project ID" at bounding box center [134, 110] width 39 height 11
paste ID "DC-0098"
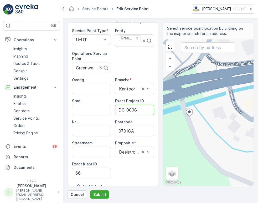
type ID "DC-0098"
click at [93, 195] on p "Submit" at bounding box center [99, 194] width 13 height 5
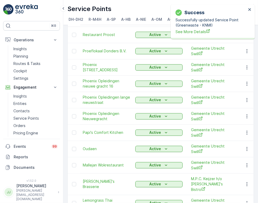
scroll to position [663, 0]
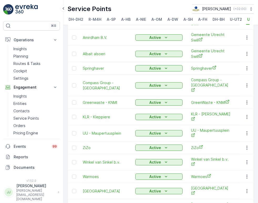
scroll to position [253, 0]
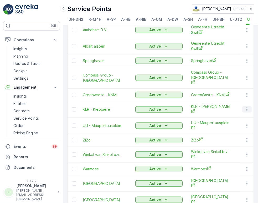
click at [245, 107] on button "button" at bounding box center [247, 109] width 9 height 6
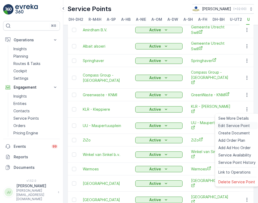
click at [234, 124] on span "Edit Service Point" at bounding box center [235, 125] width 32 height 5
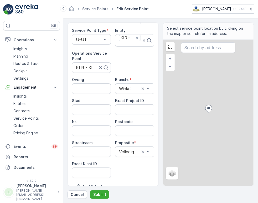
scroll to position [88, 0]
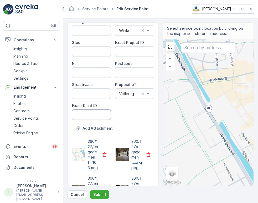
click at [91, 115] on ID "Exact Klant ID" at bounding box center [91, 114] width 39 height 11
paste ID "73"
type ID "73"
click at [123, 52] on ID "Exact Project ID" at bounding box center [134, 51] width 39 height 11
paste ID "DC-0053"
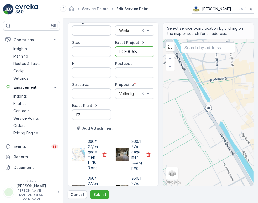
type ID "DC-0053"
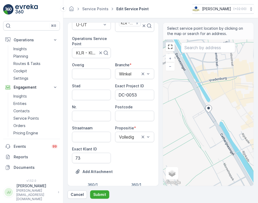
scroll to position [0, 0]
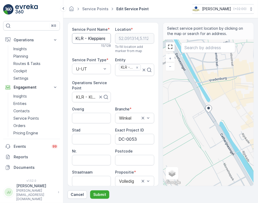
click at [92, 38] on Name "KLR - Kleppiere" at bounding box center [91, 38] width 39 height 11
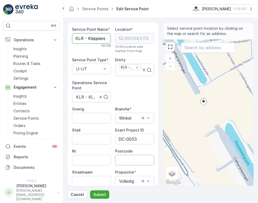
click at [131, 159] on input "Postcode" at bounding box center [134, 160] width 39 height 11
paste input "54, 3511 DW"
type input "3511DW"
click at [101, 194] on p "Submit" at bounding box center [99, 194] width 13 height 5
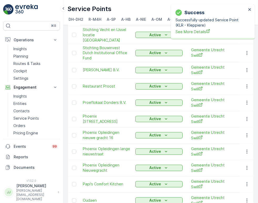
scroll to position [663, 0]
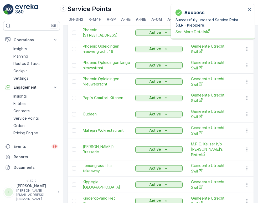
drag, startPoint x: 182, startPoint y: 191, endPoint x: 180, endPoint y: 180, distance: 10.8
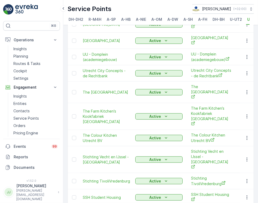
scroll to position [324, 0]
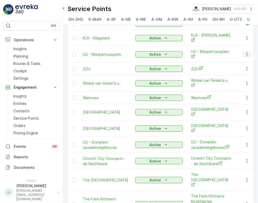
click at [248, 54] on icon "button" at bounding box center [247, 54] width 5 height 5
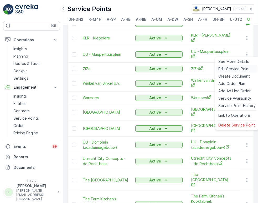
click at [235, 71] on span "Edit Service Point" at bounding box center [235, 68] width 32 height 5
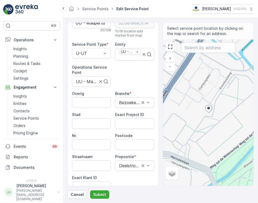
scroll to position [58, 0]
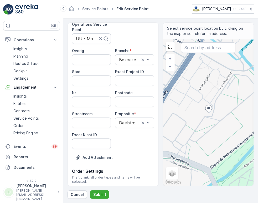
click at [94, 147] on ID "Exact Klant ID" at bounding box center [91, 144] width 39 height 11
paste ID "151"
type ID "151"
click at [129, 81] on ID "Exact Project ID" at bounding box center [134, 81] width 39 height 11
paste ID "DC-0099"
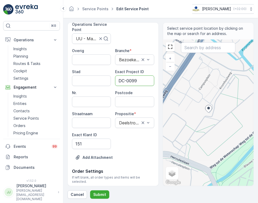
type ID "DC-0099"
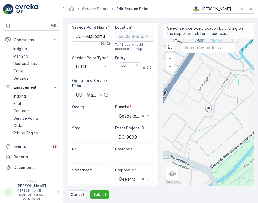
scroll to position [0, 0]
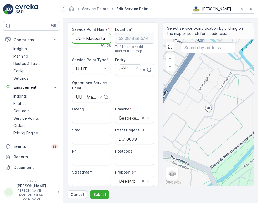
click at [95, 38] on Name "UU - Maupertuusplein" at bounding box center [91, 38] width 39 height 11
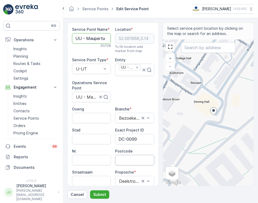
click at [127, 159] on input "Postcode" at bounding box center [134, 160] width 39 height 11
paste input "3584 EE"
type input "3584EE"
click at [104, 195] on p "Submit" at bounding box center [99, 194] width 13 height 5
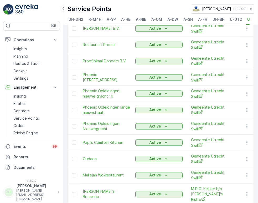
scroll to position [663, 0]
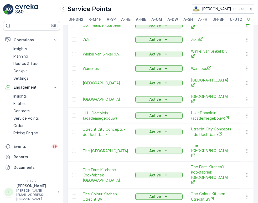
scroll to position [324, 0]
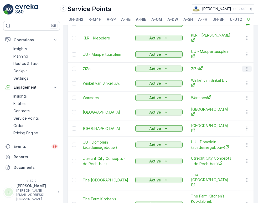
click at [245, 67] on icon "button" at bounding box center [247, 68] width 5 height 5
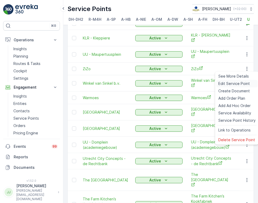
click at [237, 83] on span "Edit Service Point" at bounding box center [235, 83] width 32 height 5
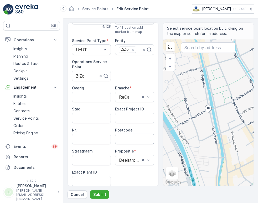
scroll to position [29, 0]
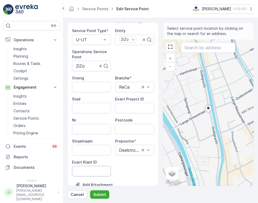
click at [91, 169] on ID "Exact Klant ID" at bounding box center [91, 171] width 39 height 11
paste ID "160"
type ID "160"
click at [118, 107] on ID "Exact Project ID" at bounding box center [134, 108] width 39 height 11
paste ID "DC-0097"
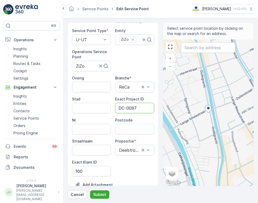
scroll to position [0, 0]
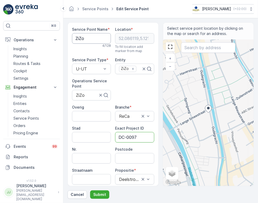
type ID "DC-0097"
click at [87, 37] on Name "ZiZo" at bounding box center [91, 38] width 39 height 11
click at [135, 151] on div "Postcode" at bounding box center [134, 149] width 39 height 5
click at [135, 155] on input "Postcode" at bounding box center [134, 158] width 39 height 11
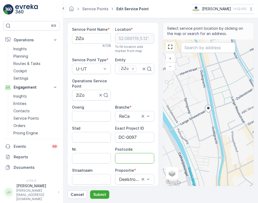
paste input "3511 [GEOGRAPHIC_DATA]"
type input "3511PA"
click at [99, 195] on p "Submit" at bounding box center [99, 194] width 13 height 5
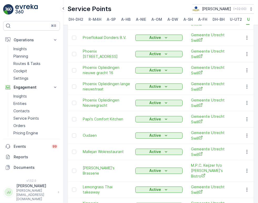
scroll to position [663, 0]
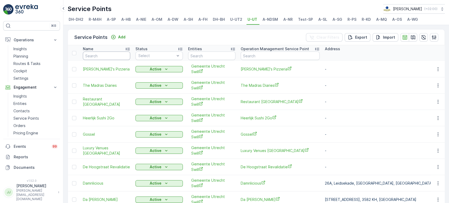
click at [91, 55] on input "text" at bounding box center [106, 56] width 47 height 8
type input "[PERSON_NAME]"
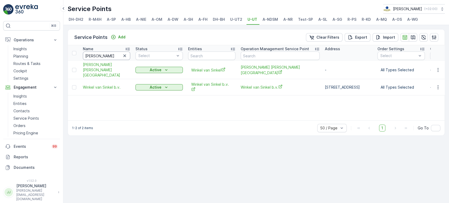
click at [126, 52] on input "[PERSON_NAME]" at bounding box center [106, 56] width 47 height 8
click at [125, 54] on icon "button" at bounding box center [124, 55] width 5 height 5
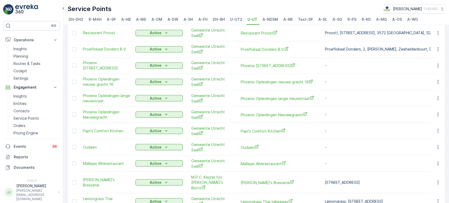
scroll to position [660, 0]
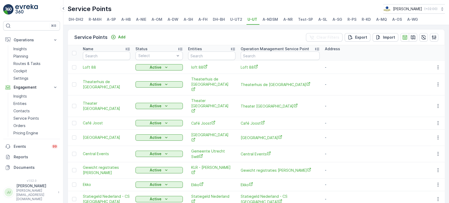
scroll to position [660, 0]
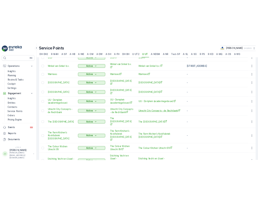
scroll to position [322, 0]
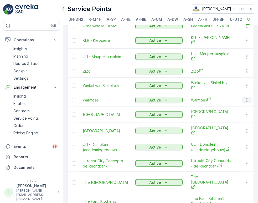
click at [245, 98] on icon "button" at bounding box center [247, 100] width 5 height 5
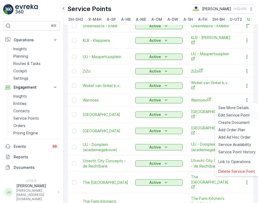
click at [238, 112] on div "Edit Service Point" at bounding box center [238, 115] width 42 height 7
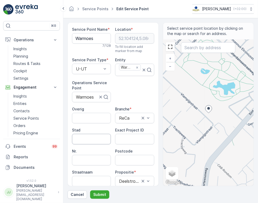
scroll to position [29, 0]
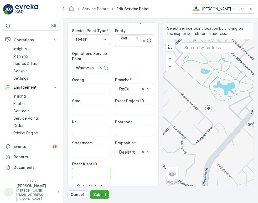
click at [95, 173] on ID "Exact Klant ID" at bounding box center [91, 173] width 39 height 11
paste ID "157"
type ID "157"
click at [124, 114] on ID "Exact Project ID" at bounding box center [134, 110] width 39 height 11
paste ID "DC-0095"
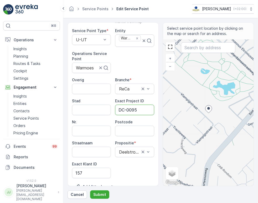
type ID "DC-0095"
click at [131, 126] on div "Postcode" at bounding box center [134, 127] width 39 height 17
click at [130, 127] on input "Postcode" at bounding box center [134, 131] width 39 height 11
type input "v"
paste input "3534 AR"
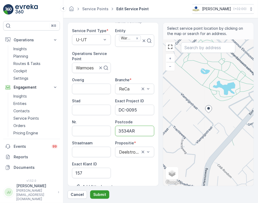
type input "3534AR"
click at [98, 194] on p "Submit" at bounding box center [99, 194] width 13 height 5
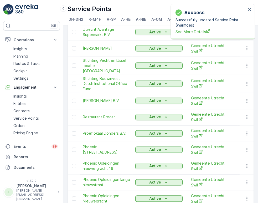
scroll to position [663, 0]
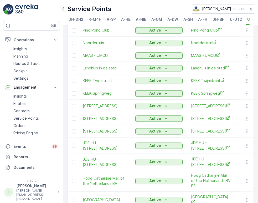
scroll to position [646, 0]
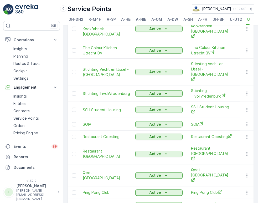
scroll to position [354, 0]
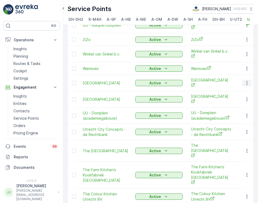
click at [246, 81] on icon "button" at bounding box center [247, 83] width 5 height 5
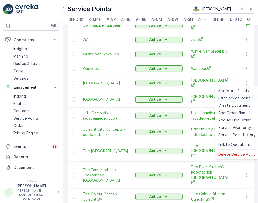
click at [236, 97] on span "Edit Service Point" at bounding box center [235, 98] width 32 height 5
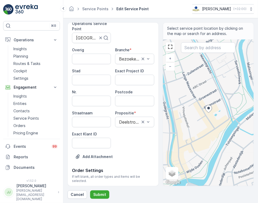
scroll to position [71, 0]
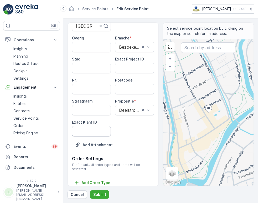
click at [87, 130] on ID "Exact Klant ID" at bounding box center [91, 131] width 39 height 11
paste ID "151"
type ID "151"
click at [127, 73] on ID "Exact Project ID" at bounding box center [134, 68] width 39 height 11
paste ID "DC-0093"
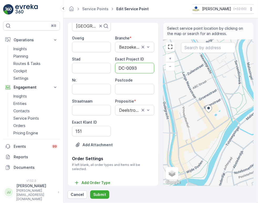
type ID "DC-0093"
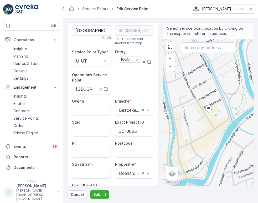
scroll to position [0, 0]
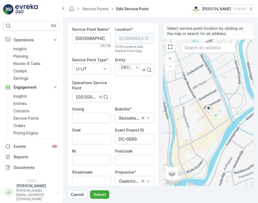
click at [84, 37] on Name "[GEOGRAPHIC_DATA]" at bounding box center [91, 38] width 39 height 11
click at [131, 161] on input "Postcode" at bounding box center [134, 160] width 39 height 11
paste input "3512 PN"
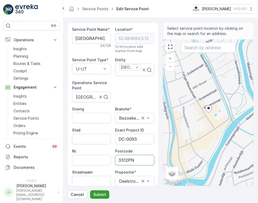
type input "3512PN"
click at [102, 194] on p "Submit" at bounding box center [99, 194] width 13 height 5
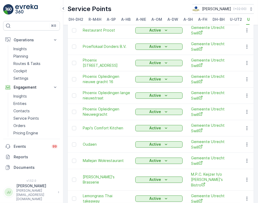
scroll to position [663, 0]
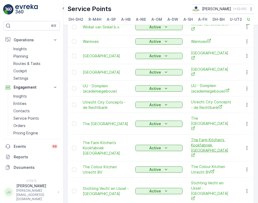
scroll to position [383, 0]
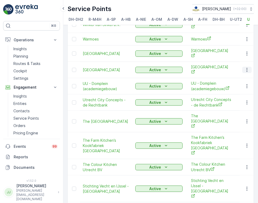
click at [245, 67] on icon "button" at bounding box center [247, 69] width 5 height 5
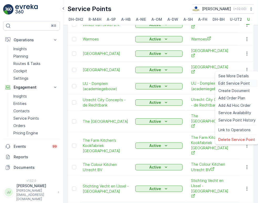
click at [237, 83] on span "Edit Service Point" at bounding box center [235, 83] width 32 height 5
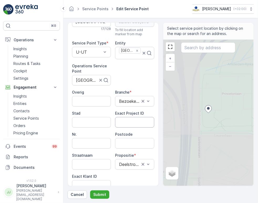
scroll to position [58, 0]
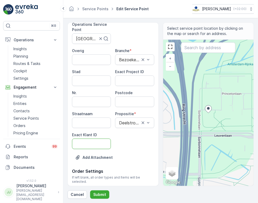
click at [89, 144] on ID "Exact Klant ID" at bounding box center [91, 144] width 39 height 11
paste ID "151"
type ID "151"
click at [132, 79] on ID "Exact Project ID" at bounding box center [134, 81] width 39 height 11
paste ID "DC-0092"
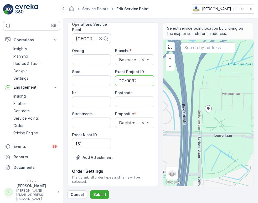
type ID "DC-0092"
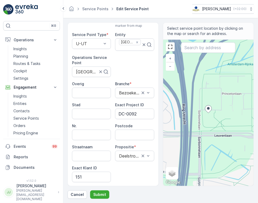
scroll to position [0, 0]
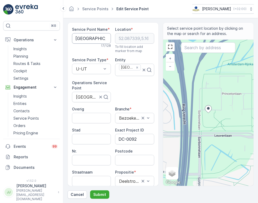
click at [90, 33] on Name "[GEOGRAPHIC_DATA]" at bounding box center [91, 38] width 39 height 11
click at [127, 162] on input "Postcode" at bounding box center [134, 160] width 39 height 11
paste input "3584 CA"
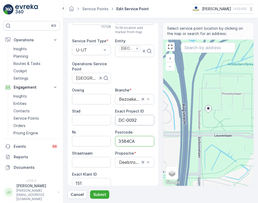
scroll to position [29, 0]
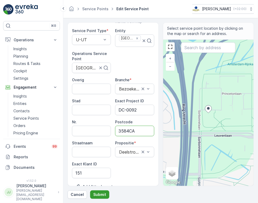
type input "3584CA"
click at [95, 194] on p "Submit" at bounding box center [99, 194] width 13 height 5
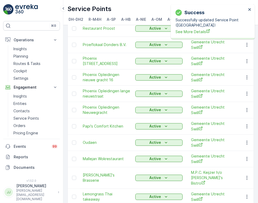
scroll to position [663, 0]
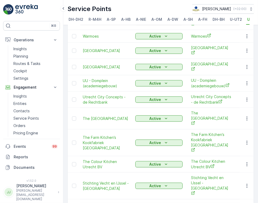
scroll to position [383, 0]
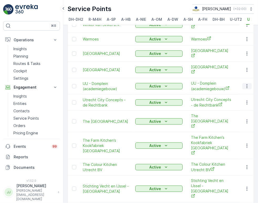
click at [246, 84] on icon "button" at bounding box center [247, 86] width 5 height 5
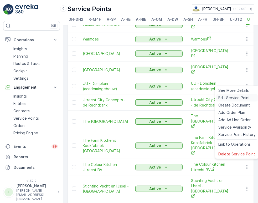
click at [243, 97] on span "Edit Service Point" at bounding box center [235, 97] width 32 height 5
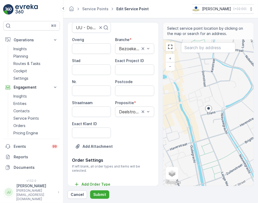
scroll to position [71, 0]
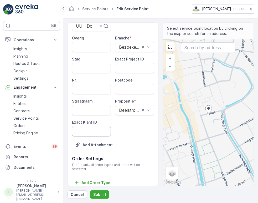
click at [101, 129] on ID "Exact Klant ID" at bounding box center [91, 131] width 39 height 11
paste ID "151"
type ID "151"
click at [122, 66] on ID "Exact Project ID" at bounding box center [134, 68] width 39 height 11
paste ID "DC-0091"
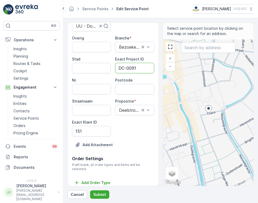
type ID "DC-0091"
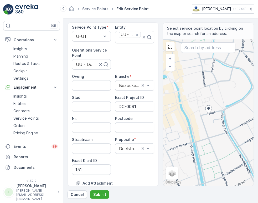
scroll to position [0, 0]
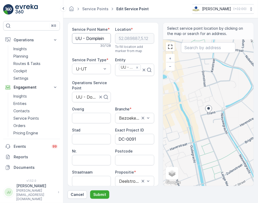
click at [93, 34] on Name "UU - Domplein (academiegebouw)" at bounding box center [91, 38] width 39 height 11
drag, startPoint x: 131, startPoint y: 161, endPoint x: 131, endPoint y: 155, distance: 5.5
click at [131, 161] on input "Postcode" at bounding box center [134, 160] width 39 height 11
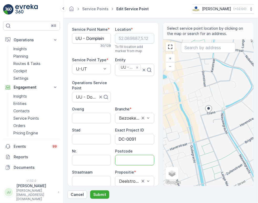
paste input "3512 JE"
type input "3512JE"
click at [95, 196] on p "Submit" at bounding box center [99, 194] width 13 height 5
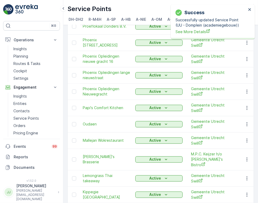
scroll to position [663, 0]
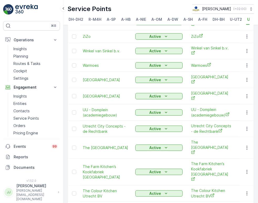
scroll to position [354, 0]
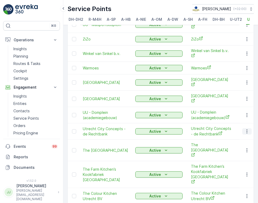
click at [247, 129] on icon "button" at bounding box center [247, 131] width 5 height 5
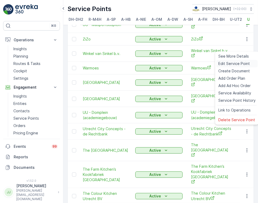
click at [236, 65] on span "Edit Service Point" at bounding box center [235, 63] width 32 height 5
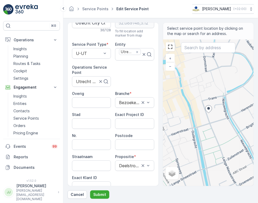
scroll to position [29, 0]
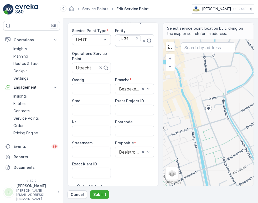
click at [90, 169] on ID "Exact Klant ID" at bounding box center [91, 173] width 39 height 11
paste ID "149"
type ID "149"
click at [145, 108] on ID "Exact Project ID" at bounding box center [134, 110] width 39 height 11
paste ID "DC-0090"
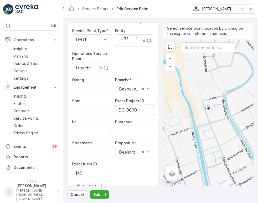
type ID "DC-0090"
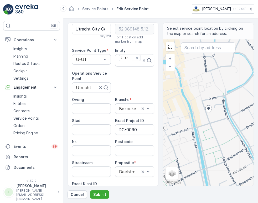
scroll to position [0, 0]
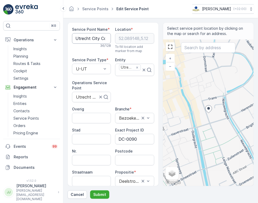
click at [97, 35] on Name "Utrecht City Concepts - de Rechtbank" at bounding box center [91, 38] width 39 height 11
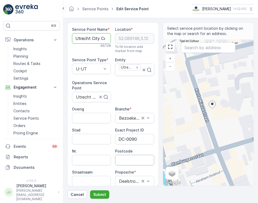
click at [134, 162] on input "Postcode" at bounding box center [134, 160] width 39 height 11
paste input "14, 3512 NM"
type input "3512NM"
click at [101, 195] on p "Submit" at bounding box center [99, 194] width 13 height 5
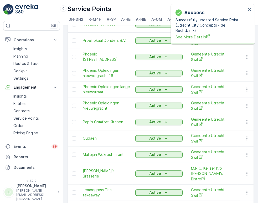
scroll to position [663, 0]
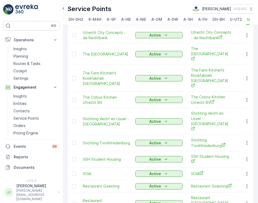
scroll to position [442, 0]
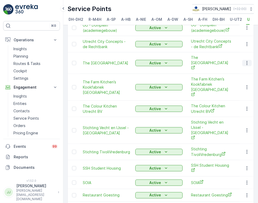
click at [246, 61] on icon "button" at bounding box center [247, 63] width 5 height 5
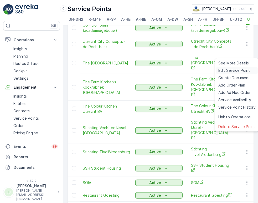
click at [236, 70] on span "Edit Service Point" at bounding box center [235, 70] width 32 height 5
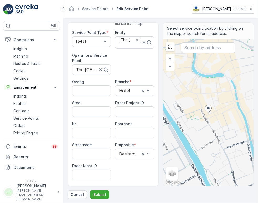
scroll to position [58, 0]
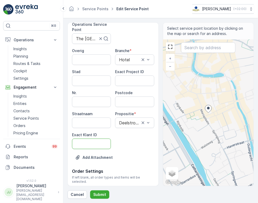
click at [97, 142] on ID "Exact Klant ID" at bounding box center [91, 144] width 39 height 11
paste ID "145"
type ID "145"
click at [126, 78] on ID "Exact Project ID" at bounding box center [134, 81] width 39 height 11
paste ID "DC-0088"
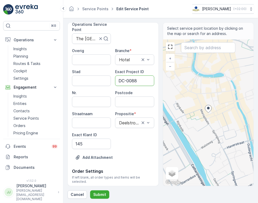
type ID "DC-0088"
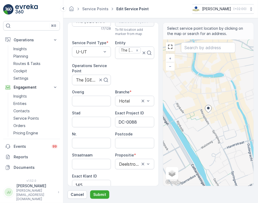
scroll to position [0, 0]
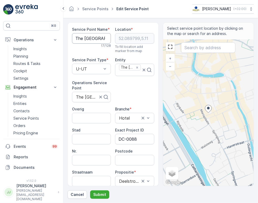
click at [91, 39] on Name "The [GEOGRAPHIC_DATA]" at bounding box center [91, 38] width 39 height 11
click at [92, 39] on Name "The [GEOGRAPHIC_DATA]" at bounding box center [91, 38] width 39 height 11
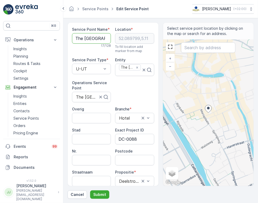
click at [92, 39] on Name "The [GEOGRAPHIC_DATA]" at bounding box center [91, 38] width 39 height 11
click at [128, 157] on input "Postcode" at bounding box center [134, 160] width 39 height 11
type input "3511LH"
click at [96, 192] on button "Submit" at bounding box center [99, 195] width 19 height 8
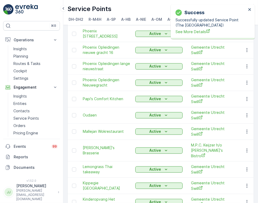
scroll to position [663, 0]
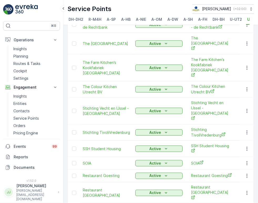
scroll to position [383, 0]
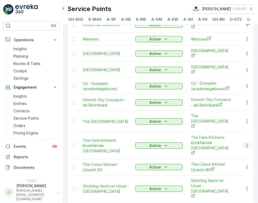
click at [246, 143] on icon "button" at bounding box center [247, 145] width 5 height 5
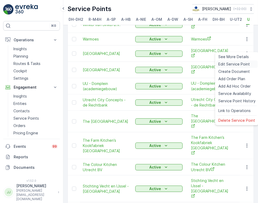
click at [236, 65] on span "Edit Service Point" at bounding box center [235, 64] width 32 height 5
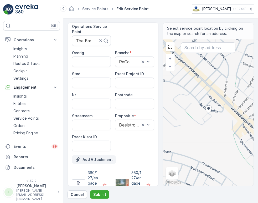
scroll to position [60, 0]
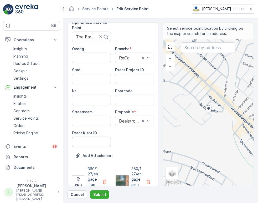
click at [91, 143] on ID "Exact Klant ID" at bounding box center [91, 142] width 39 height 11
paste ID "144"
type ID "144"
click at [130, 77] on ID "Exact Project ID" at bounding box center [134, 79] width 39 height 11
paste ID "DC-0087"
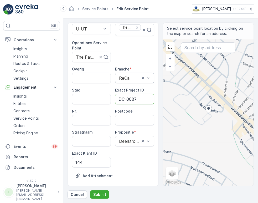
scroll to position [31, 0]
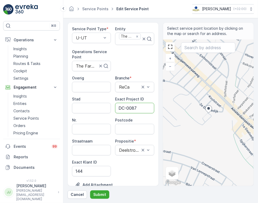
type ID "DC-0087"
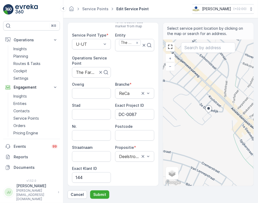
scroll to position [0, 0]
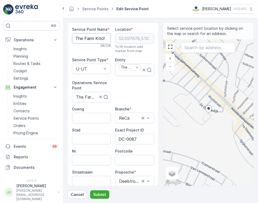
click at [91, 41] on Name "The Farm Kitchen’s Kookfabriek [GEOGRAPHIC_DATA]" at bounding box center [91, 38] width 39 height 11
click at [131, 157] on input "Postcode" at bounding box center [134, 160] width 39 height 11
paste input "3551 EJ"
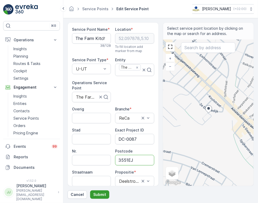
type input "3551EJ"
click at [99, 197] on p "Submit" at bounding box center [99, 194] width 13 height 5
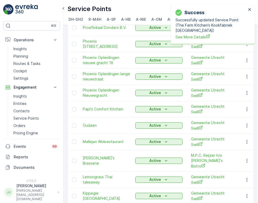
scroll to position [663, 0]
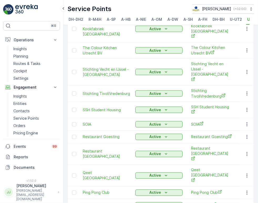
scroll to position [442, 0]
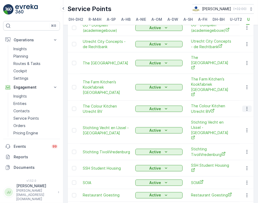
click at [247, 107] on icon "button" at bounding box center [247, 109] width 1 height 4
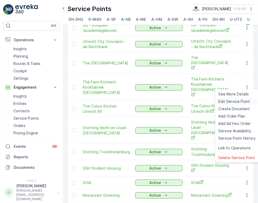
click at [238, 103] on span "Edit Service Point" at bounding box center [235, 101] width 32 height 5
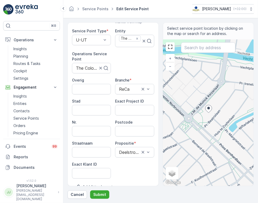
scroll to position [58, 0]
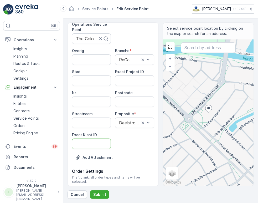
click at [94, 143] on ID "Exact Klant ID" at bounding box center [91, 144] width 39 height 11
paste ID "142"
type ID "142"
click at [137, 79] on ID "Exact Project ID" at bounding box center [134, 81] width 39 height 11
paste ID "DC-0085"
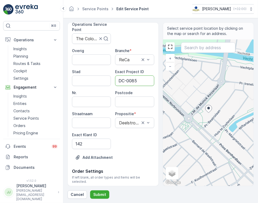
click at [137, 78] on ID "DC-0085" at bounding box center [134, 81] width 39 height 11
type ID "DC-0085"
click at [139, 104] on input "Postcode" at bounding box center [134, 102] width 39 height 11
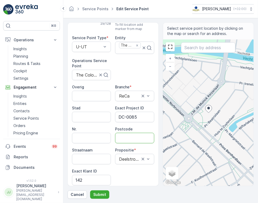
scroll to position [0, 0]
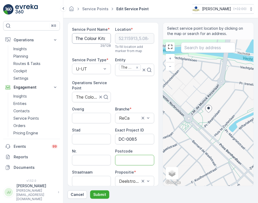
click at [85, 38] on Name "The Colour Kitchen Utrecht BV" at bounding box center [91, 38] width 39 height 11
click at [127, 162] on input "Postcode" at bounding box center [134, 160] width 39 height 11
paste input "3554 JL"
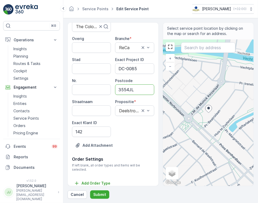
scroll to position [71, 0]
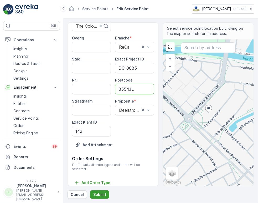
type input "3554JL"
click at [98, 194] on p "Submit" at bounding box center [99, 194] width 13 height 5
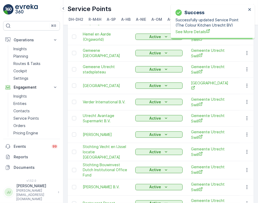
scroll to position [663, 0]
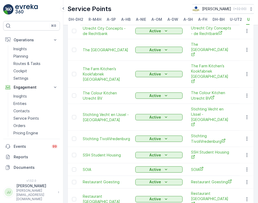
scroll to position [412, 0]
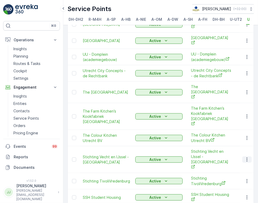
click at [248, 157] on icon "button" at bounding box center [247, 159] width 5 height 5
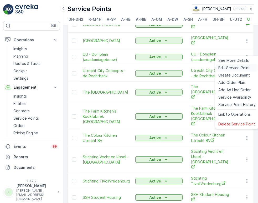
click at [235, 69] on span "Edit Service Point" at bounding box center [235, 67] width 32 height 5
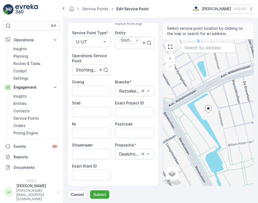
scroll to position [58, 0]
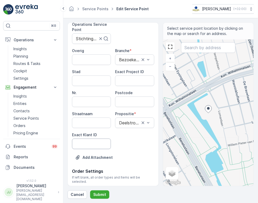
click at [97, 144] on ID "Exact Klant ID" at bounding box center [91, 144] width 39 height 11
paste ID "134"
type ID "134"
click at [127, 82] on ID "Exact Project ID" at bounding box center [134, 81] width 39 height 11
paste ID "DC-0083"
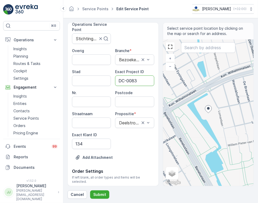
type ID "DC-0083"
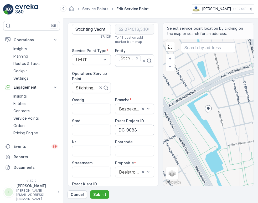
scroll to position [0, 0]
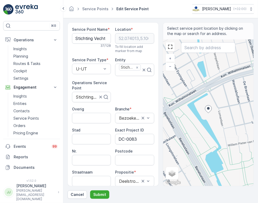
click at [97, 41] on Name "Stichting Vecht en IJssel - [GEOGRAPHIC_DATA]" at bounding box center [91, 38] width 39 height 11
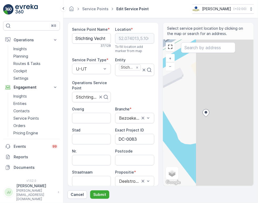
drag, startPoint x: 217, startPoint y: 120, endPoint x: 139, endPoint y: 95, distance: 82.5
click at [139, 95] on div "Service Point Name * Stichting Vecht en IJssel - Transwijk 37 / 128 Location * …" at bounding box center [161, 104] width 187 height 164
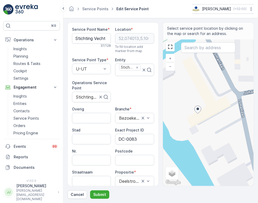
drag, startPoint x: 188, startPoint y: 107, endPoint x: 197, endPoint y: 110, distance: 9.6
click at [197, 110] on icon at bounding box center [198, 110] width 7 height 8
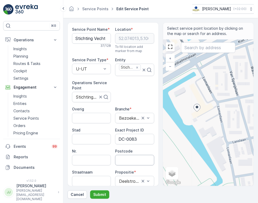
click at [131, 157] on input "Postcode" at bounding box center [134, 160] width 39 height 11
paste input "3526 XB"
type input "3526XB"
click at [98, 194] on p "Submit" at bounding box center [99, 194] width 13 height 5
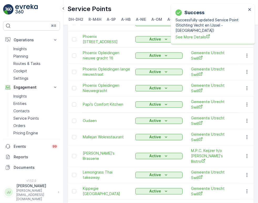
scroll to position [663, 0]
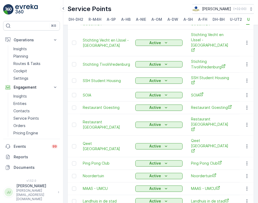
scroll to position [412, 0]
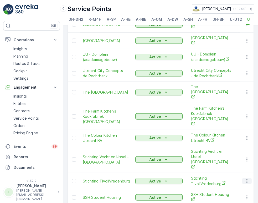
click at [245, 179] on icon "button" at bounding box center [247, 181] width 5 height 5
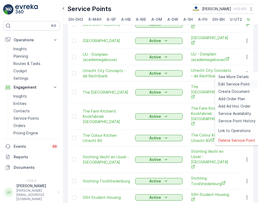
click at [227, 82] on span "Edit Service Point" at bounding box center [235, 84] width 32 height 5
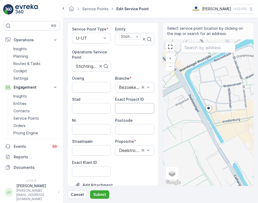
scroll to position [58, 0]
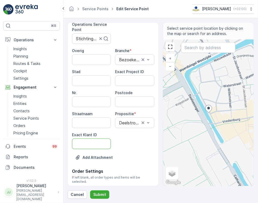
click at [95, 143] on ID "Exact Klant ID" at bounding box center [91, 144] width 39 height 11
paste ID "133"
type ID "133"
click at [126, 78] on ID "Exact Project ID" at bounding box center [134, 81] width 39 height 11
paste ID "DC-0082"
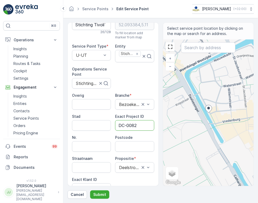
scroll to position [0, 0]
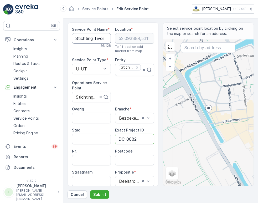
type ID "DC-0082"
click at [92, 39] on Name "Stichting TivoliVredenburg" at bounding box center [91, 38] width 39 height 11
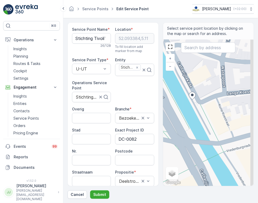
drag, startPoint x: 218, startPoint y: 118, endPoint x: 204, endPoint y: 100, distance: 22.6
click at [204, 100] on div "+ − Satellite Roadmap Terrain Hybrid Leaflet Keyboard shortcuts Map Data Map da…" at bounding box center [208, 113] width 91 height 146
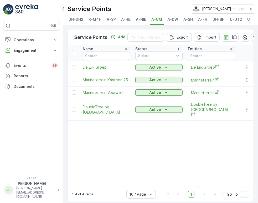
click at [249, 21] on span "U-UT" at bounding box center [253, 19] width 10 height 5
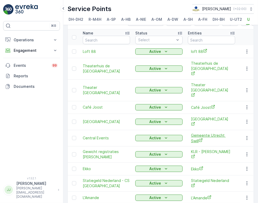
scroll to position [25, 0]
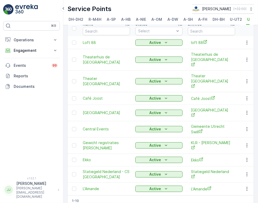
click at [114, 203] on div "10 / Page" at bounding box center [100, 207] width 29 height 8
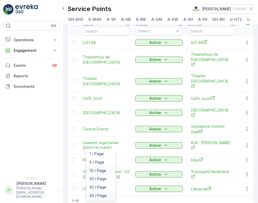
click at [99, 192] on div "50 / Page" at bounding box center [100, 196] width 29 height 8
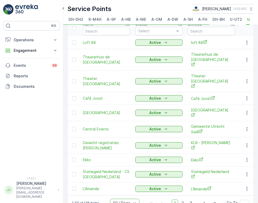
scroll to position [21, 0]
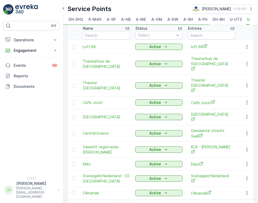
click at [181, 203] on span "2" at bounding box center [182, 207] width 7 height 7
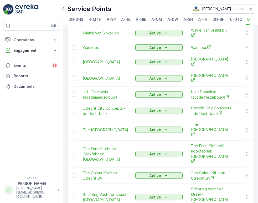
scroll to position [405, 0]
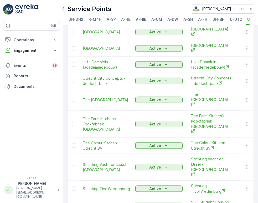
click at [247, 181] on td at bounding box center [247, 189] width 14 height 16
click at [247, 186] on icon "button" at bounding box center [247, 188] width 5 height 5
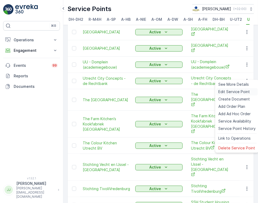
click at [231, 92] on span "Edit Service Point" at bounding box center [235, 91] width 32 height 5
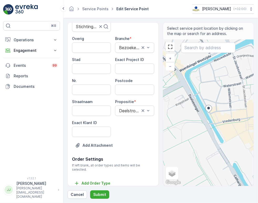
scroll to position [71, 0]
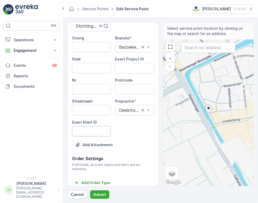
click at [90, 132] on ID "Exact Klant ID" at bounding box center [91, 131] width 39 height 11
paste ID "133"
type ID "133"
click at [134, 67] on ID "Exact Project ID" at bounding box center [134, 68] width 39 height 11
paste ID "DC-0082"
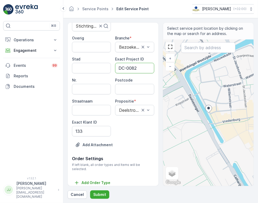
type ID "DC-0082"
click at [131, 87] on input "Postcode" at bounding box center [134, 89] width 39 height 11
type input "3511RT"
click at [97, 193] on p "Submit" at bounding box center [99, 194] width 13 height 5
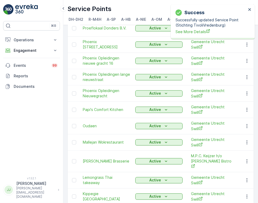
scroll to position [663, 0]
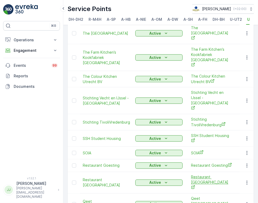
scroll to position [471, 0]
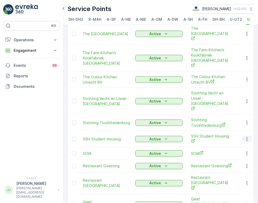
click at [247, 137] on icon "button" at bounding box center [247, 139] width 5 height 5
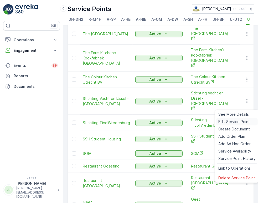
click at [238, 120] on span "Edit Service Point" at bounding box center [235, 121] width 32 height 5
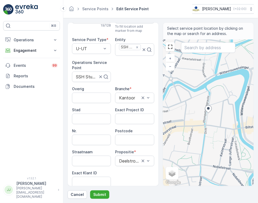
scroll to position [29, 0]
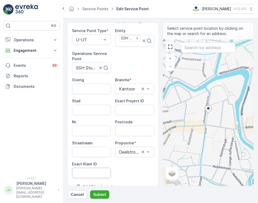
drag, startPoint x: 92, startPoint y: 172, endPoint x: 101, endPoint y: 167, distance: 10.6
click at [92, 172] on ID "Exact Klant ID" at bounding box center [91, 173] width 39 height 11
paste ID "130"
type ID "130"
click at [125, 109] on ID "Exact Project ID" at bounding box center [134, 110] width 39 height 11
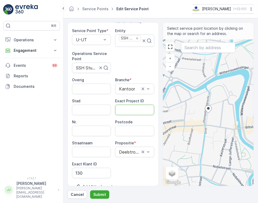
paste ID "DC-0081"
type ID "DC-0081"
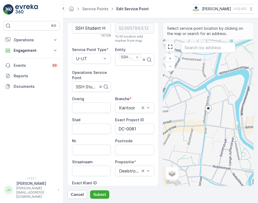
scroll to position [0, 0]
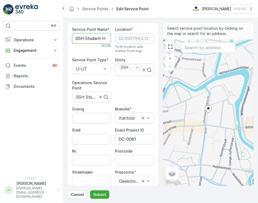
click at [88, 36] on Name "SSH Student Housing" at bounding box center [91, 38] width 39 height 11
click at [123, 160] on input "Postcode" at bounding box center [134, 160] width 39 height 11
paste input "512 CA"
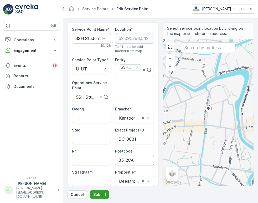
type input "3512CA"
click at [97, 195] on p "Submit" at bounding box center [99, 194] width 13 height 5
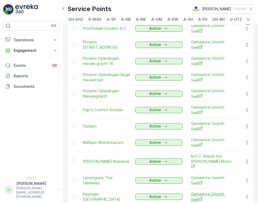
scroll to position [663, 0]
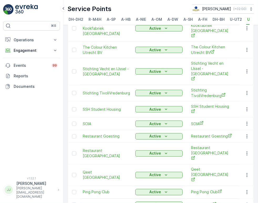
scroll to position [500, 0]
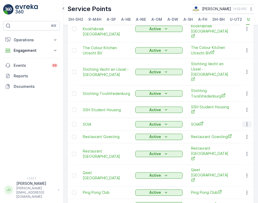
click at [245, 122] on icon "button" at bounding box center [247, 124] width 5 height 5
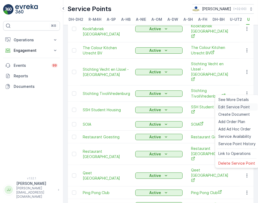
click at [237, 108] on span "Edit Service Point" at bounding box center [235, 106] width 32 height 5
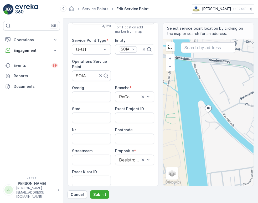
scroll to position [29, 0]
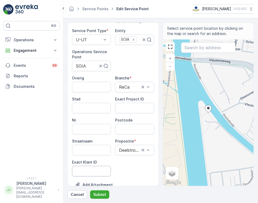
click at [88, 171] on ID "Exact Klant ID" at bounding box center [91, 171] width 39 height 11
paste ID "129"
type ID "129"
click at [121, 111] on ID "Exact Project ID" at bounding box center [134, 108] width 39 height 11
paste ID "DC-0080"
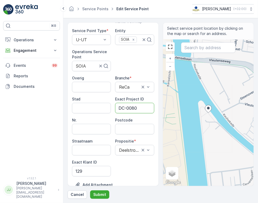
type ID "DC-0080"
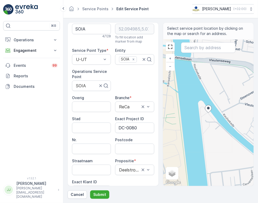
scroll to position [0, 0]
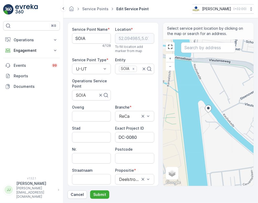
click at [84, 41] on Name "SOIA" at bounding box center [91, 38] width 39 height 11
click at [133, 157] on input "Postcode" at bounding box center [134, 158] width 39 height 11
paste input "3533 HL"
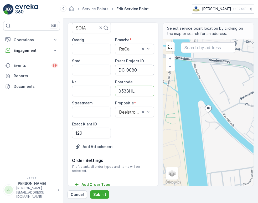
scroll to position [69, 0]
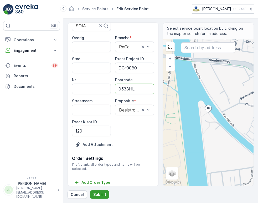
type input "3533HL"
click at [100, 195] on p "Submit" at bounding box center [99, 194] width 13 height 5
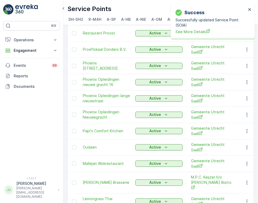
scroll to position [663, 0]
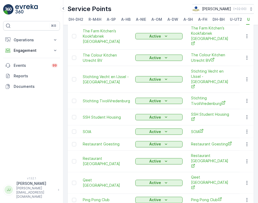
scroll to position [500, 0]
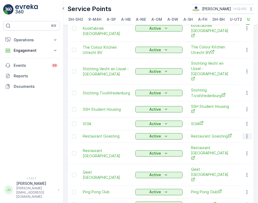
click at [245, 134] on icon "button" at bounding box center [247, 136] width 5 height 5
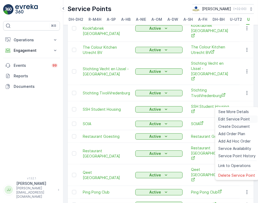
click at [234, 117] on span "Edit Service Point" at bounding box center [235, 119] width 32 height 5
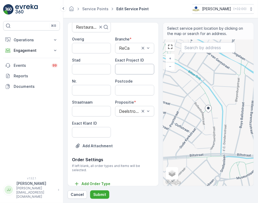
scroll to position [71, 0]
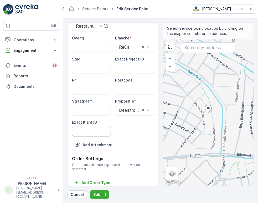
click at [99, 133] on ID "Exact Klant ID" at bounding box center [91, 131] width 39 height 11
paste ID "118"
type ID "118"
click at [134, 72] on ID "Exact Project ID" at bounding box center [134, 68] width 39 height 11
paste ID "DC-0077"
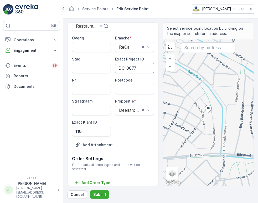
type ID "DC-0077"
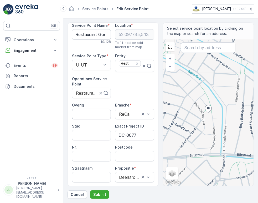
scroll to position [0, 0]
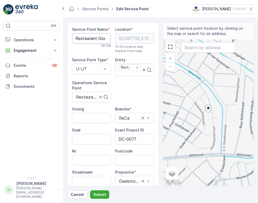
click at [89, 39] on Name "Restaurant Goesting" at bounding box center [91, 38] width 39 height 11
click at [137, 157] on input "Postcode" at bounding box center [134, 160] width 39 height 11
paste input "3572 DH"
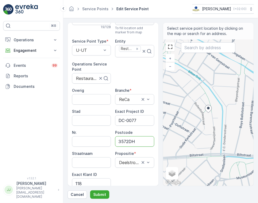
scroll to position [58, 0]
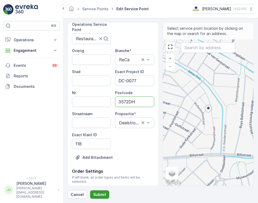
type input "3572DH"
click at [96, 194] on p "Submit" at bounding box center [99, 194] width 13 height 5
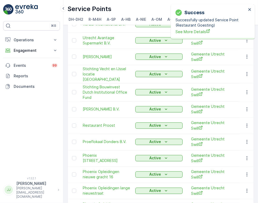
scroll to position [663, 0]
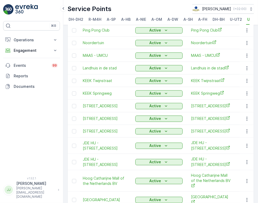
scroll to position [529, 0]
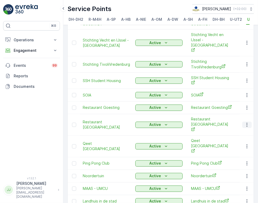
click at [247, 123] on icon "button" at bounding box center [247, 125] width 1 height 4
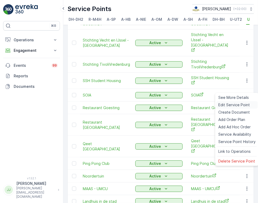
click at [236, 103] on span "Edit Service Point" at bounding box center [235, 104] width 32 height 5
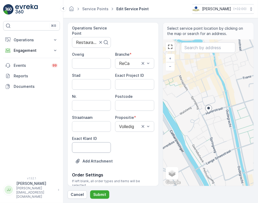
scroll to position [58, 0]
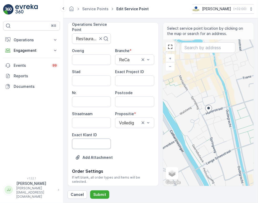
click at [87, 141] on ID "Exact Klant ID" at bounding box center [91, 144] width 39 height 11
paste ID "115"
type ID "115"
click at [130, 80] on ID "Exact Project ID" at bounding box center [134, 81] width 39 height 11
paste ID "DC-0075"
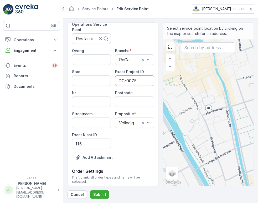
type ID "DC-0075"
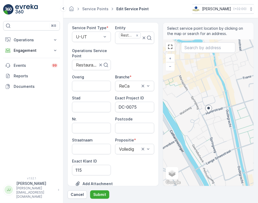
scroll to position [0, 0]
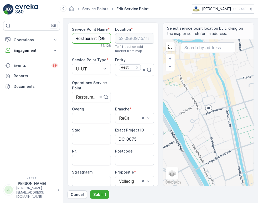
click at [93, 42] on Name "Restaurant [GEOGRAPHIC_DATA]" at bounding box center [91, 38] width 39 height 11
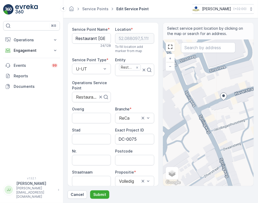
drag, startPoint x: 198, startPoint y: 108, endPoint x: 250, endPoint y: 119, distance: 52.7
click at [250, 119] on div "+ − Satellite Roadmap Terrain Hybrid Leaflet Keyboard shortcuts Map Data Map da…" at bounding box center [208, 113] width 91 height 146
